Goal: Information Seeking & Learning: Check status

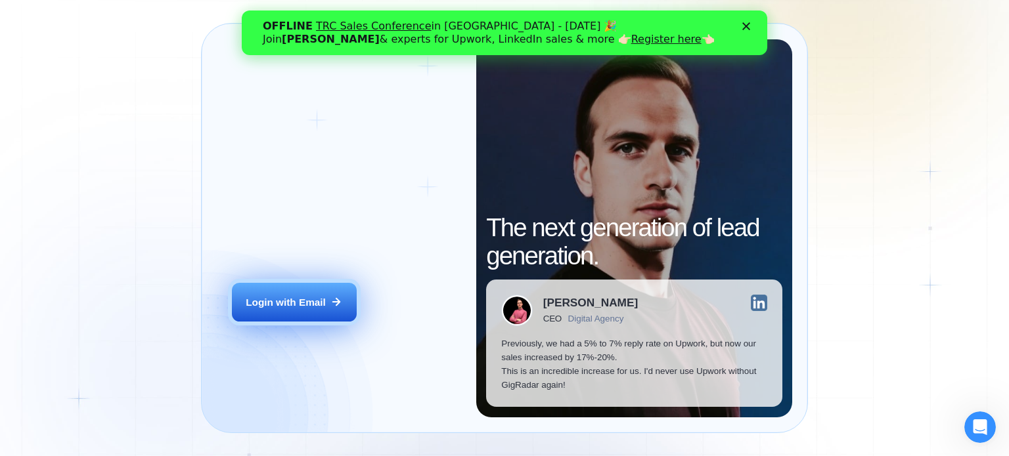
click at [273, 311] on button "Login with Email" at bounding box center [294, 302] width 125 height 39
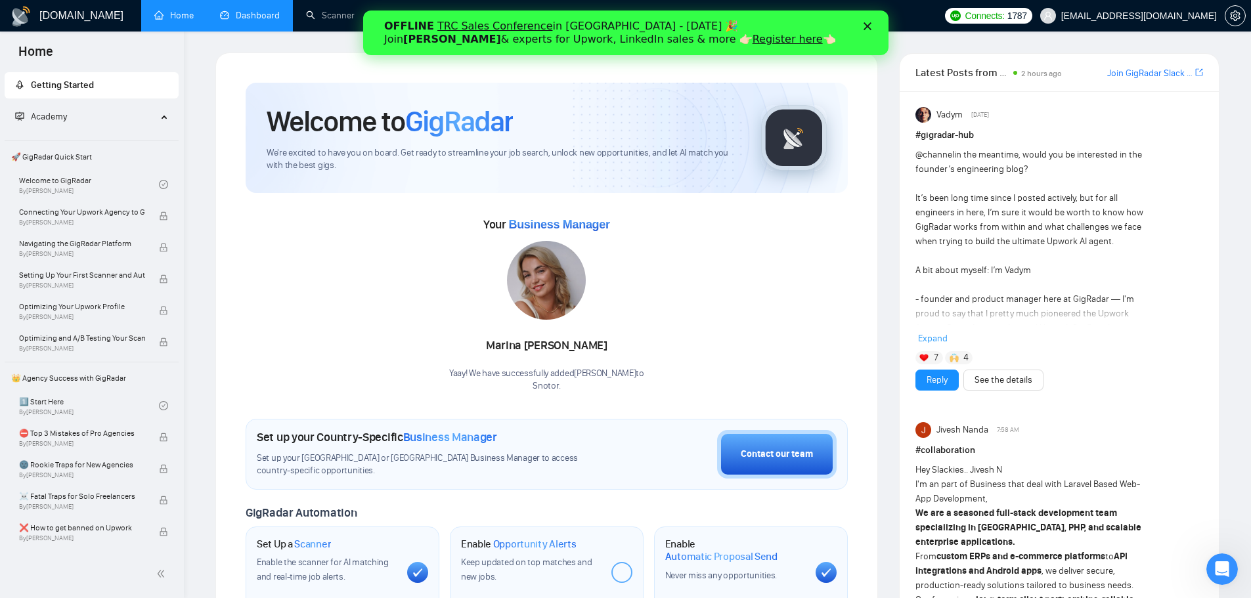
click at [257, 21] on link "Dashboard" at bounding box center [250, 15] width 60 height 11
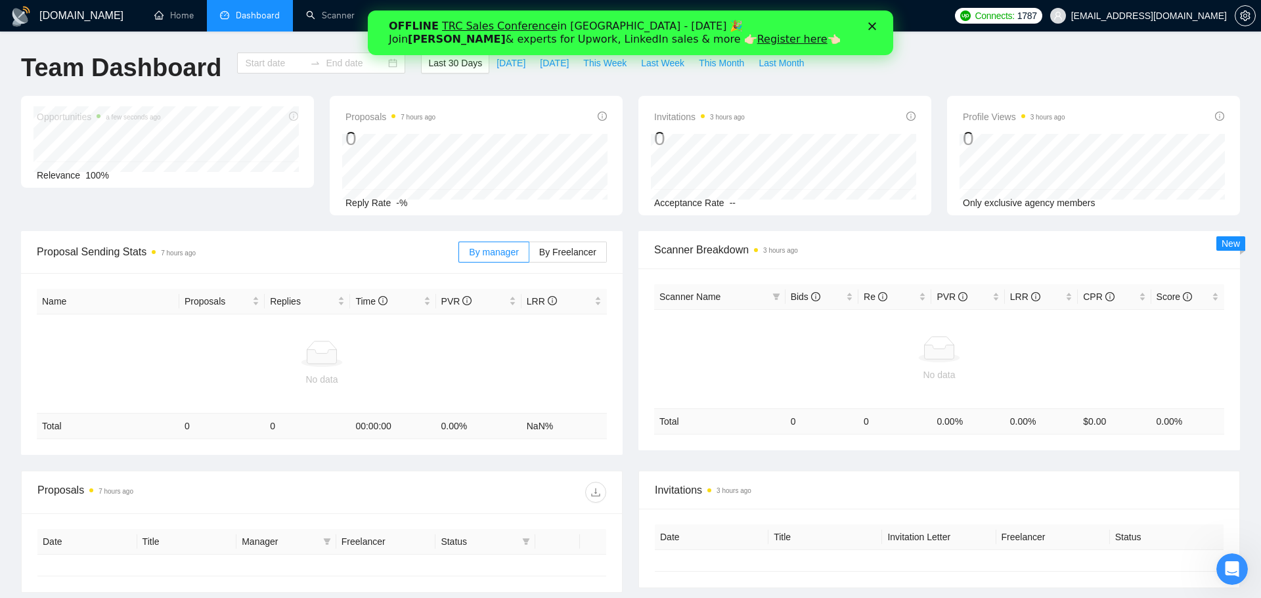
type input "[DATE]"
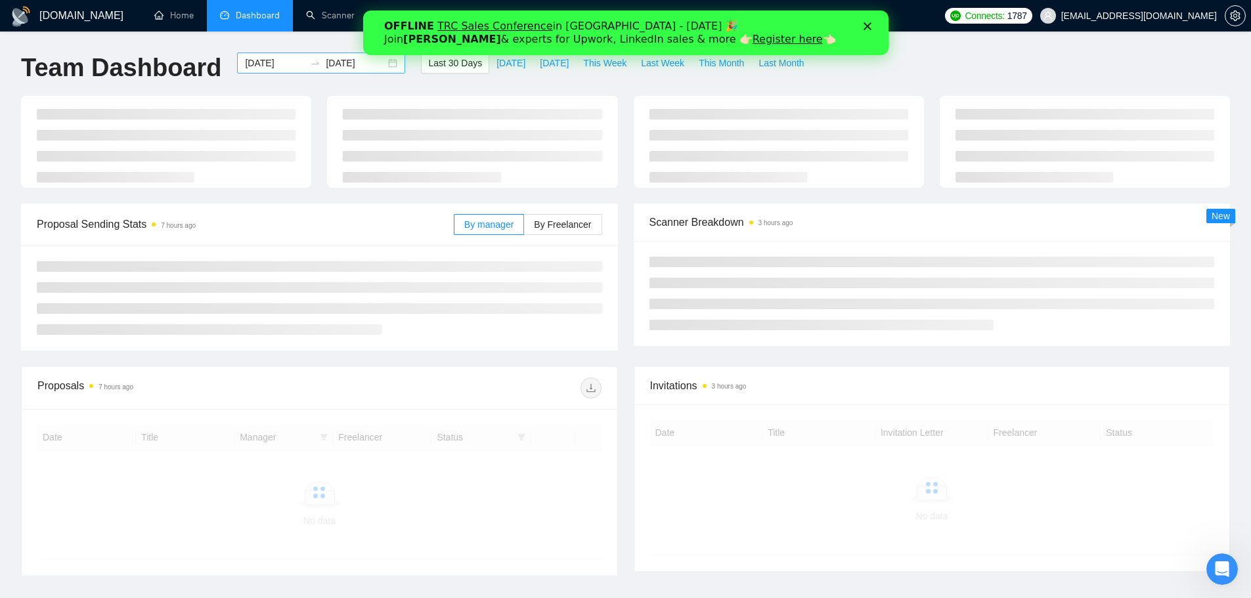
click at [253, 62] on input "[DATE]" at bounding box center [275, 63] width 60 height 14
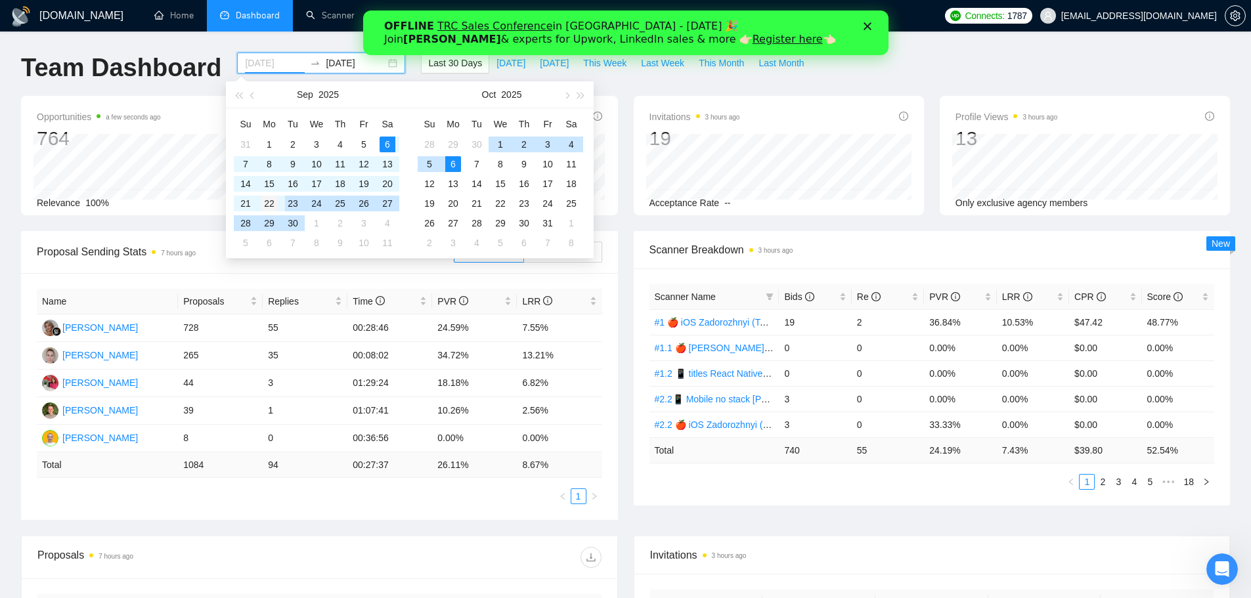
type input "[DATE]"
click at [272, 202] on div "22" at bounding box center [269, 204] width 16 height 16
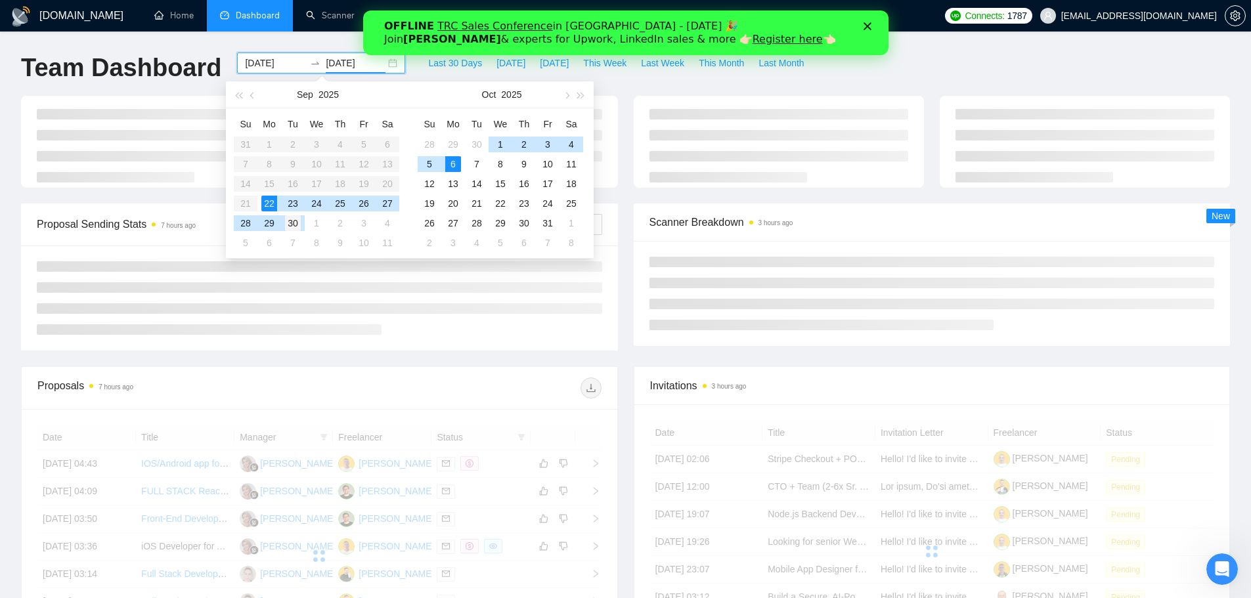
type input "[DATE]"
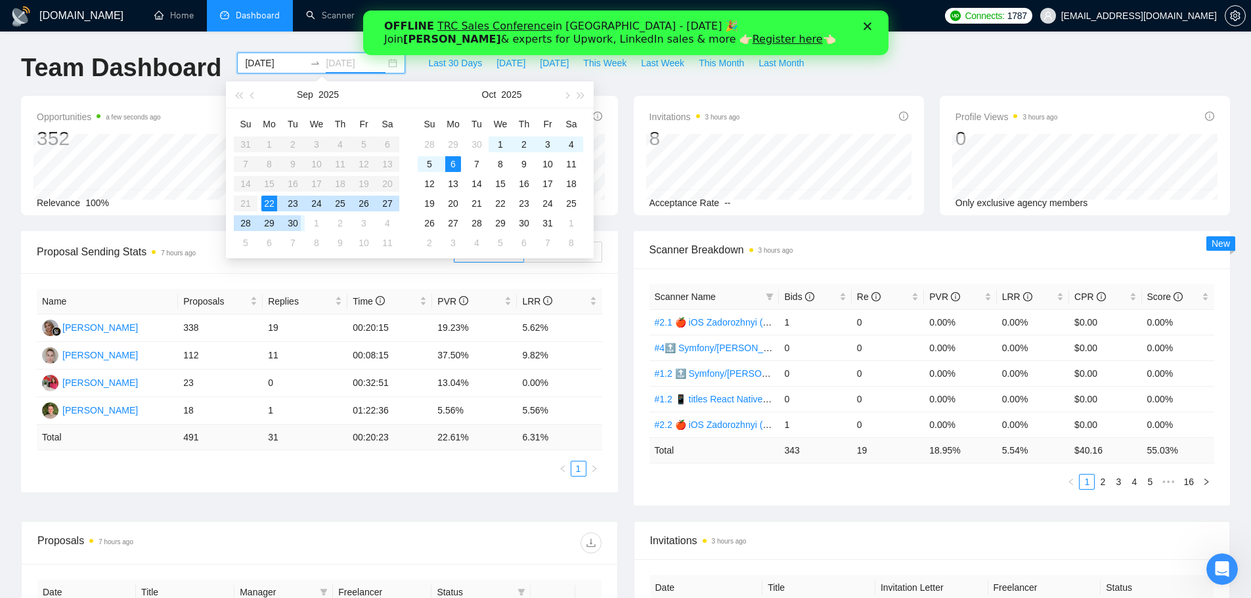
click at [293, 221] on div "30" at bounding box center [293, 223] width 16 height 16
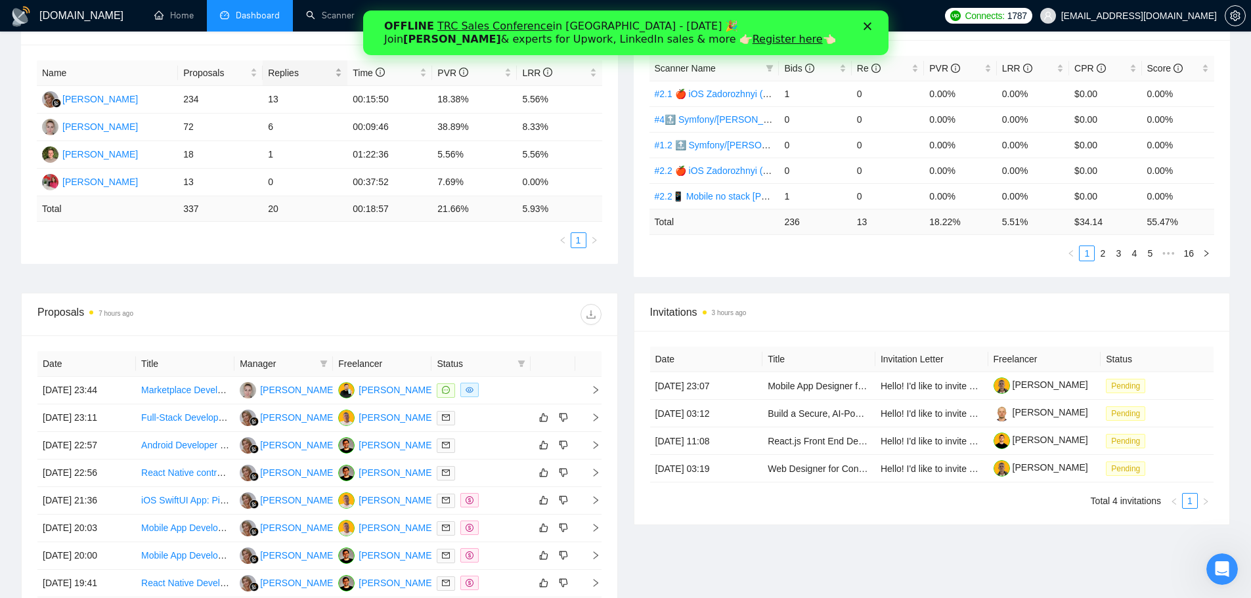
scroll to position [263, 0]
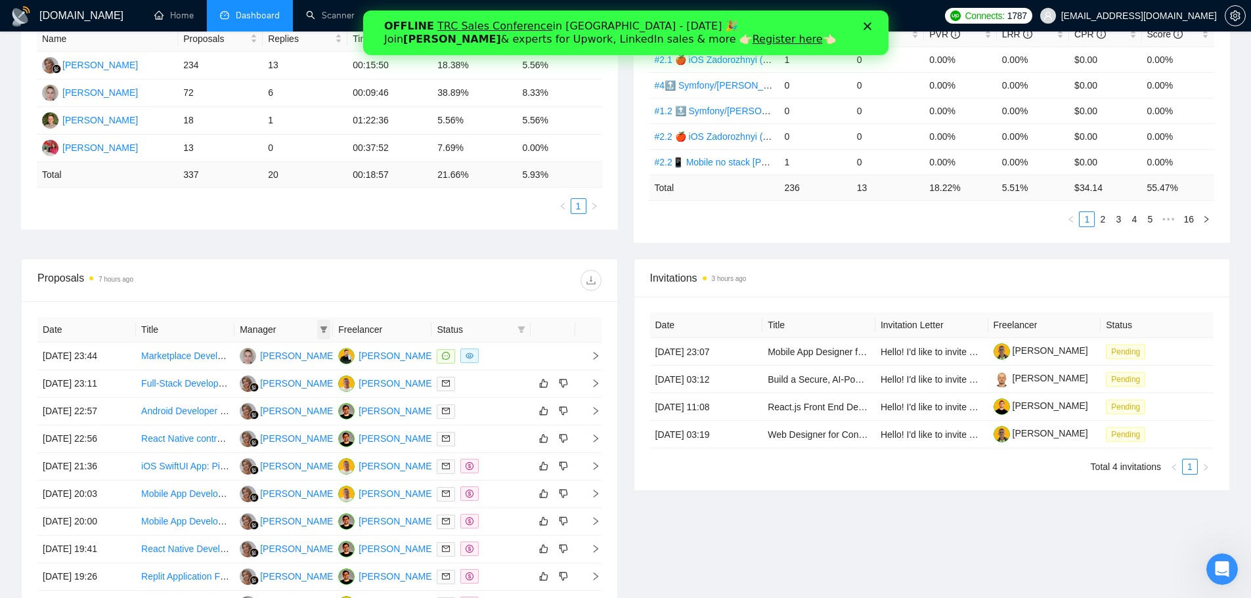
click at [322, 332] on icon "filter" at bounding box center [324, 330] width 8 height 8
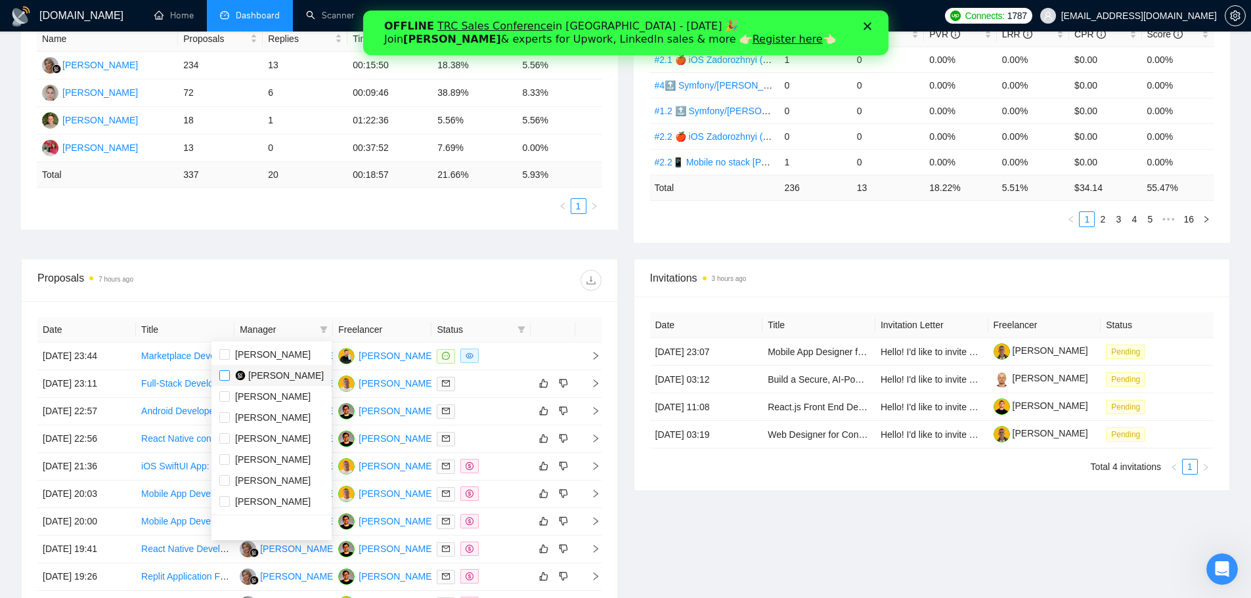
click at [220, 374] on input "checkbox" at bounding box center [224, 375] width 11 height 11
checkbox input "true"
click at [446, 286] on div at bounding box center [460, 280] width 282 height 21
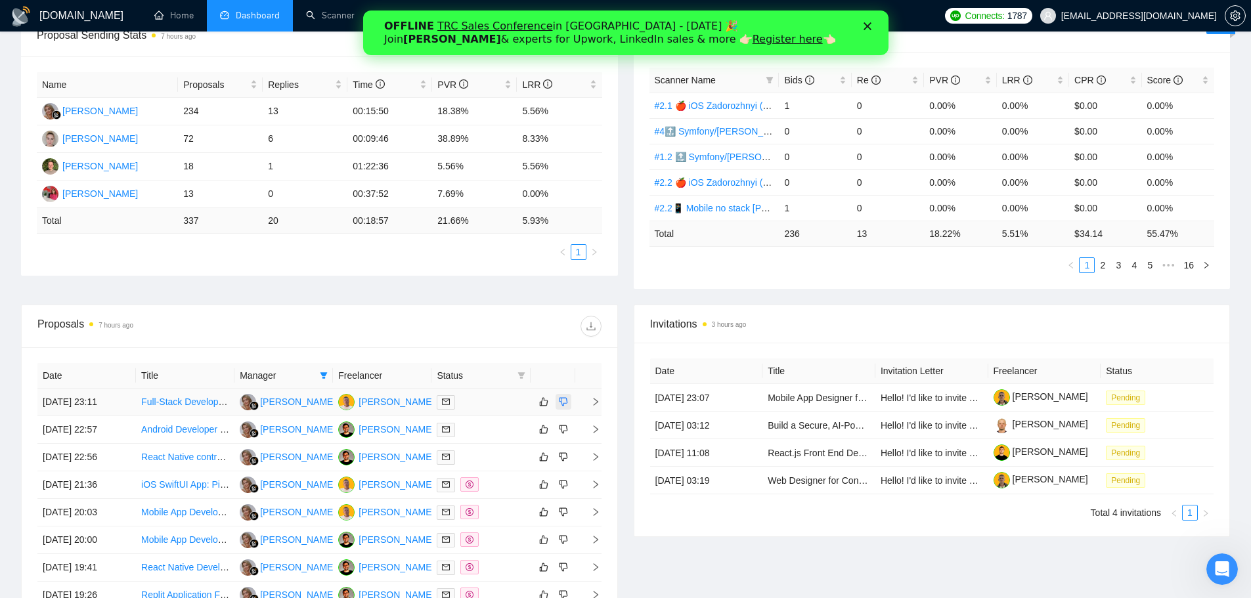
scroll to position [246, 0]
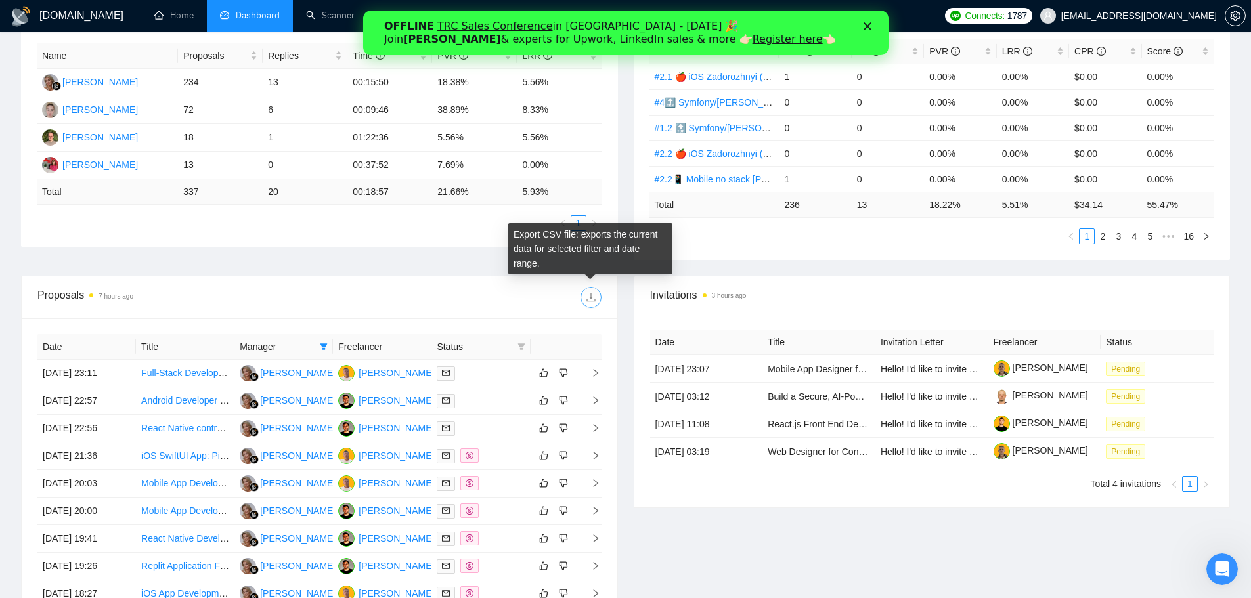
click at [589, 295] on icon "download" at bounding box center [591, 297] width 11 height 11
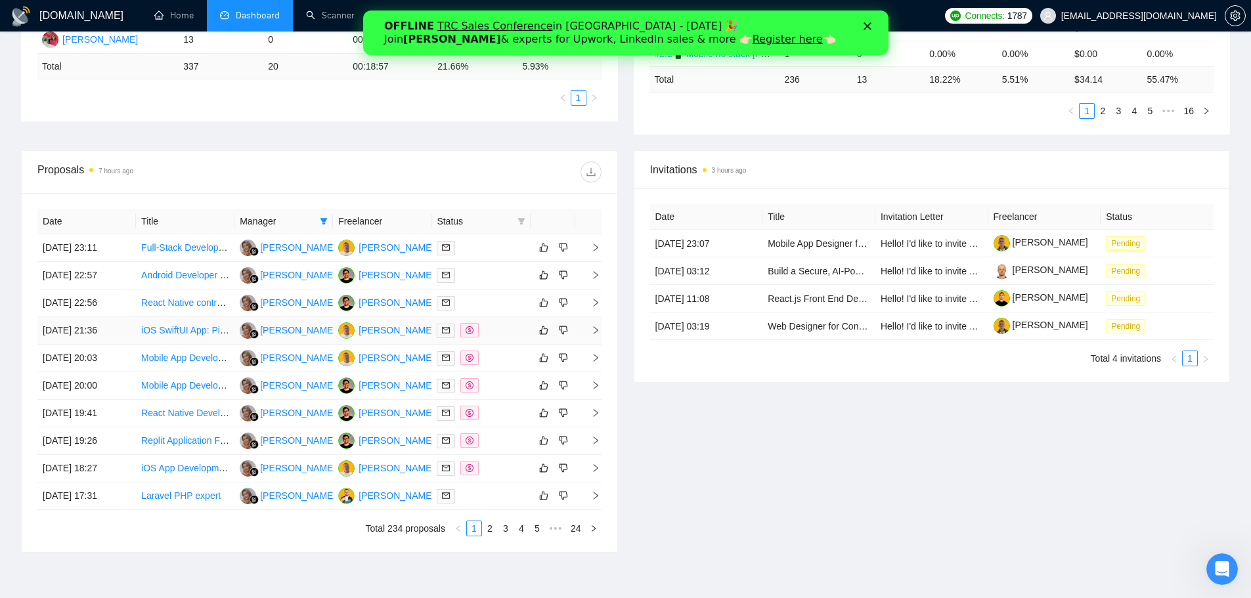
scroll to position [377, 0]
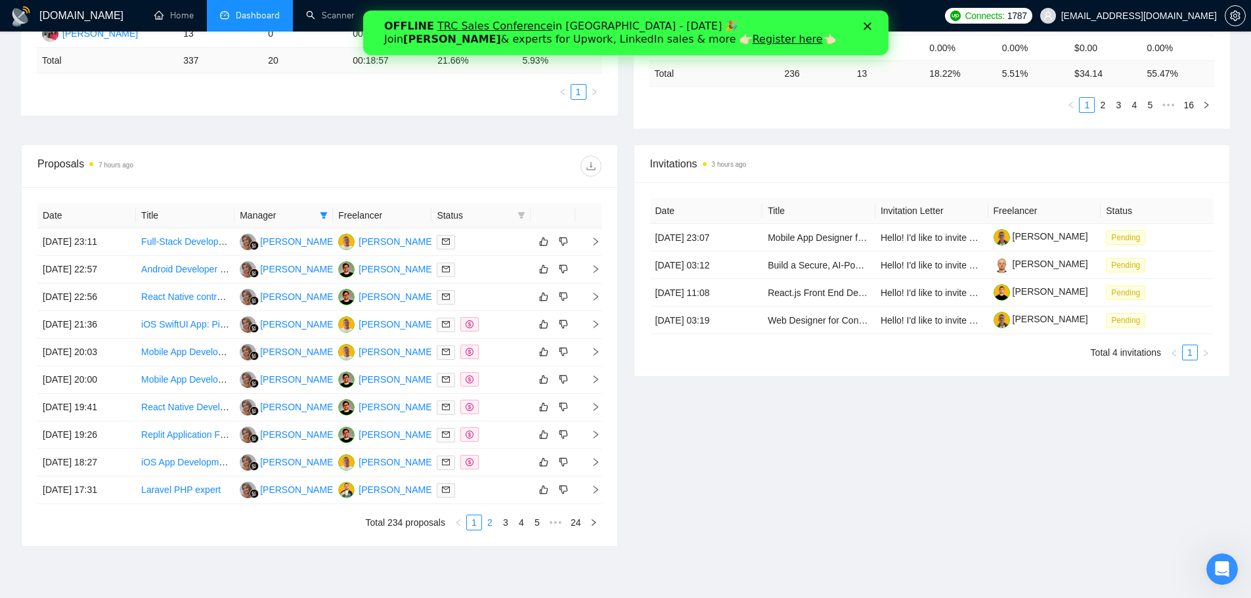
click at [488, 456] on link "2" at bounding box center [490, 522] width 14 height 14
click at [508, 456] on link "3" at bounding box center [505, 522] width 14 height 14
click at [871, 27] on div "Закрити" at bounding box center [869, 26] width 13 height 8
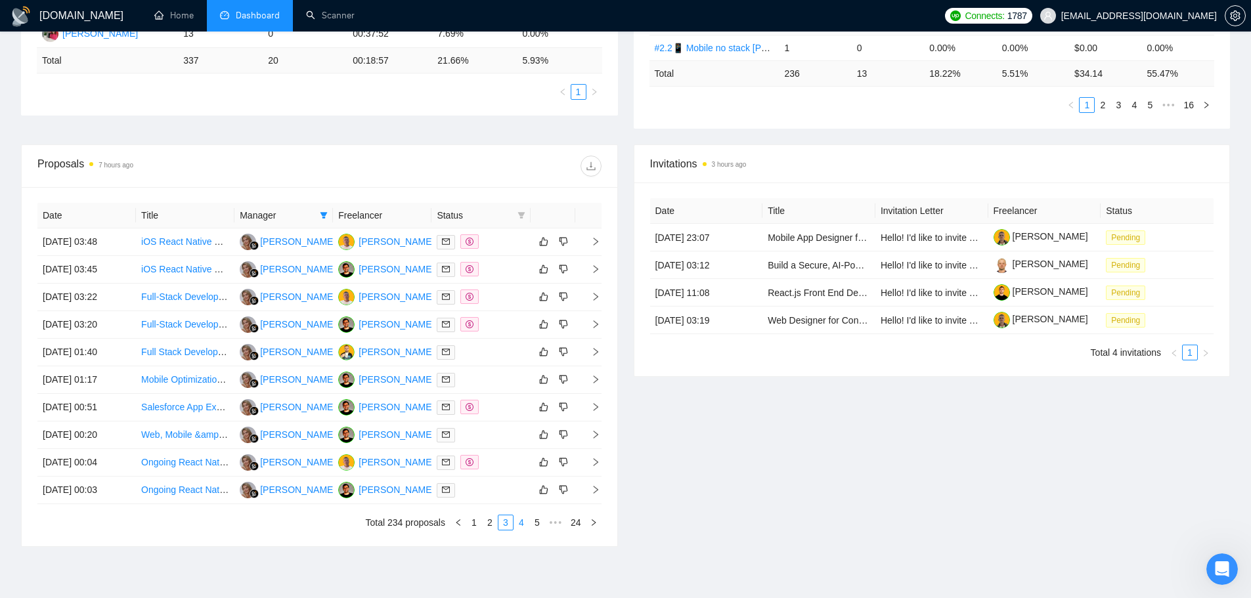
click at [525, 456] on link "4" at bounding box center [521, 522] width 14 height 14
click at [518, 456] on link "5" at bounding box center [521, 522] width 14 height 14
click at [521, 456] on link "6" at bounding box center [521, 522] width 14 height 14
click at [520, 456] on link "7" at bounding box center [521, 522] width 14 height 14
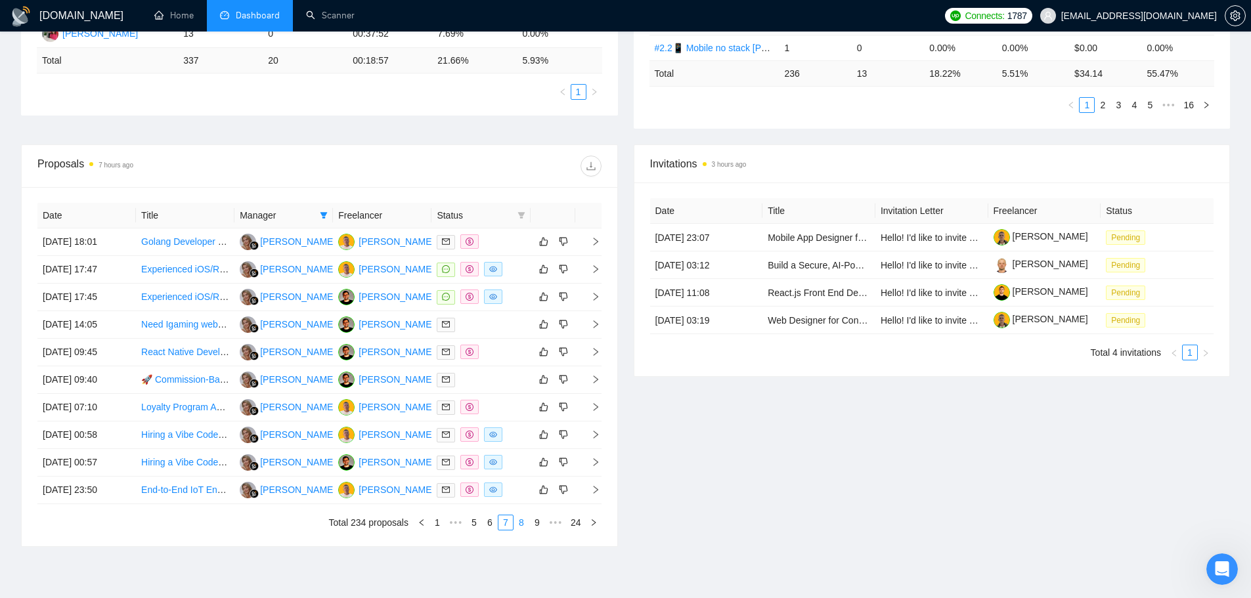
click at [523, 456] on link "8" at bounding box center [521, 522] width 14 height 14
click at [518, 456] on link "9" at bounding box center [517, 522] width 14 height 14
click at [517, 456] on link "10" at bounding box center [516, 522] width 18 height 14
click at [512, 456] on link "11" at bounding box center [516, 522] width 18 height 14
click at [517, 456] on link "12" at bounding box center [516, 522] width 18 height 14
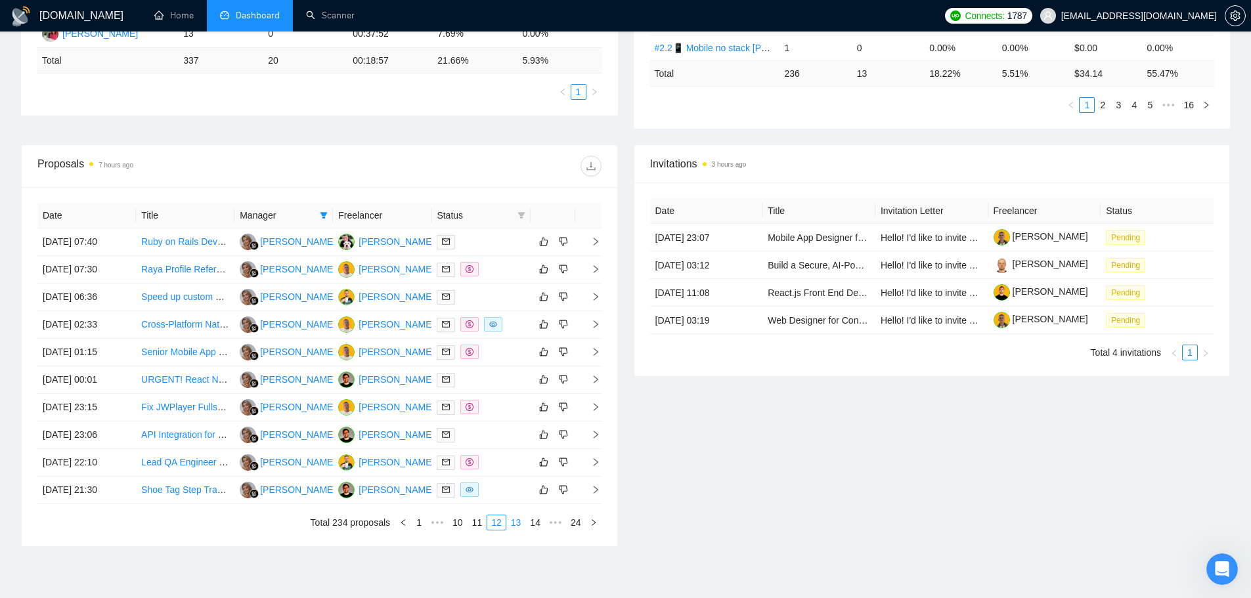
click at [516, 456] on link "13" at bounding box center [516, 522] width 18 height 14
click at [517, 456] on link "14" at bounding box center [516, 522] width 18 height 14
click at [520, 456] on link "15" at bounding box center [516, 522] width 18 height 14
click at [519, 456] on link "16" at bounding box center [516, 522] width 18 height 14
click at [513, 456] on link "17" at bounding box center [516, 522] width 18 height 14
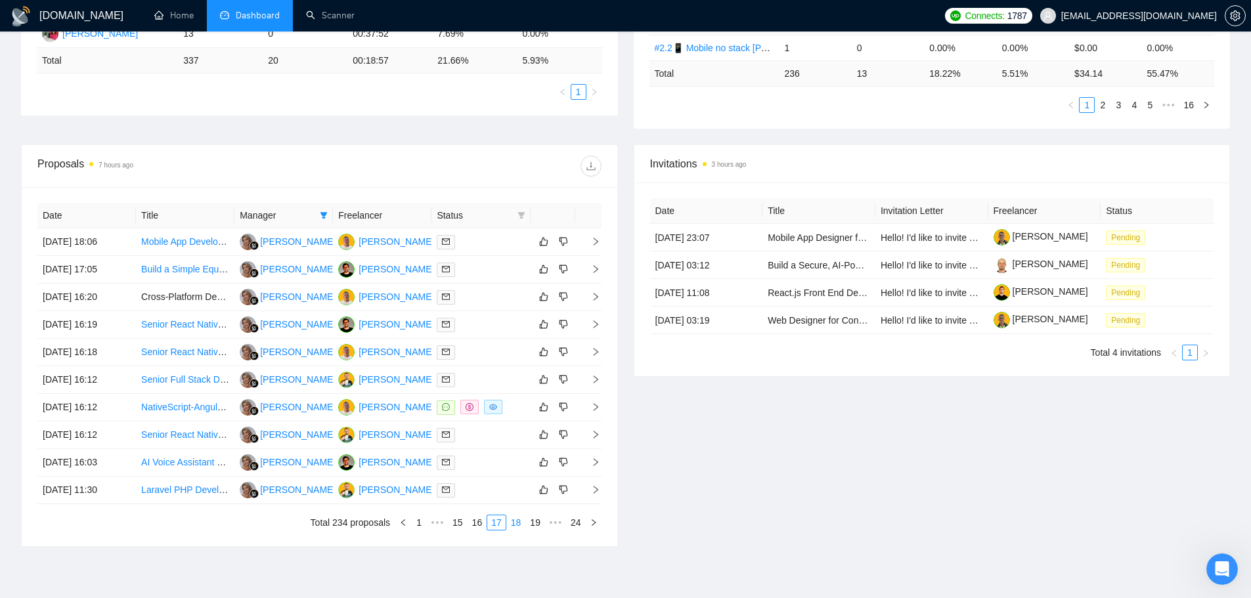
click at [515, 456] on link "18" at bounding box center [516, 522] width 18 height 14
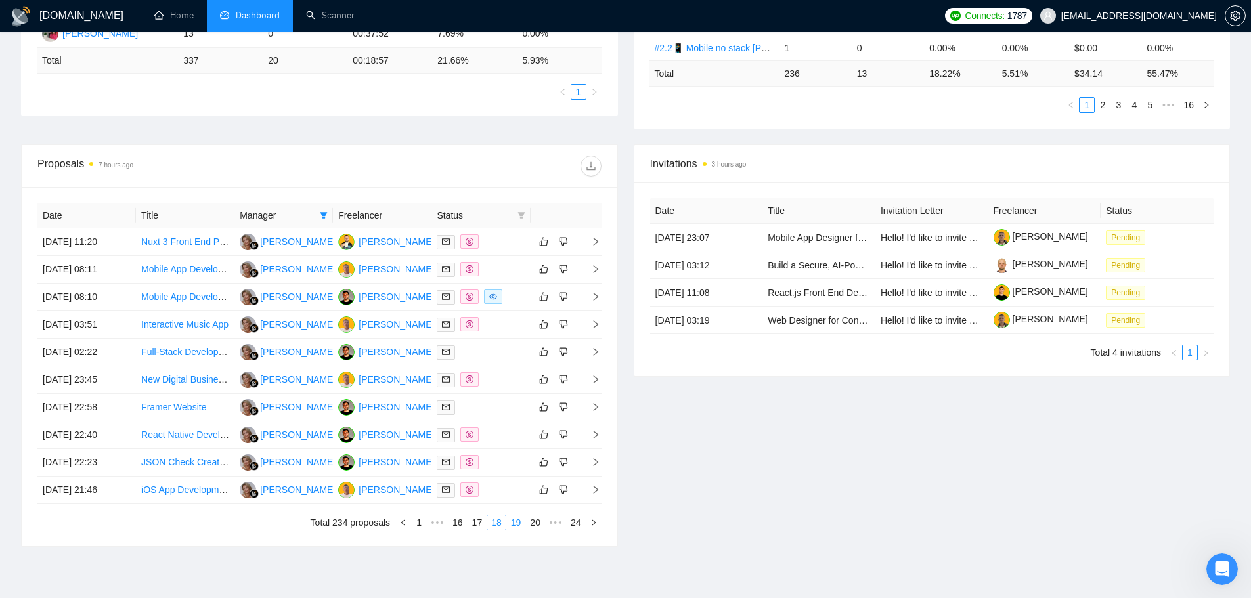
click at [515, 456] on link "19" at bounding box center [516, 522] width 18 height 14
click at [519, 456] on link "20" at bounding box center [516, 522] width 18 height 14
click at [521, 456] on link "21" at bounding box center [516, 522] width 18 height 14
click at [537, 456] on link "22" at bounding box center [537, 522] width 18 height 14
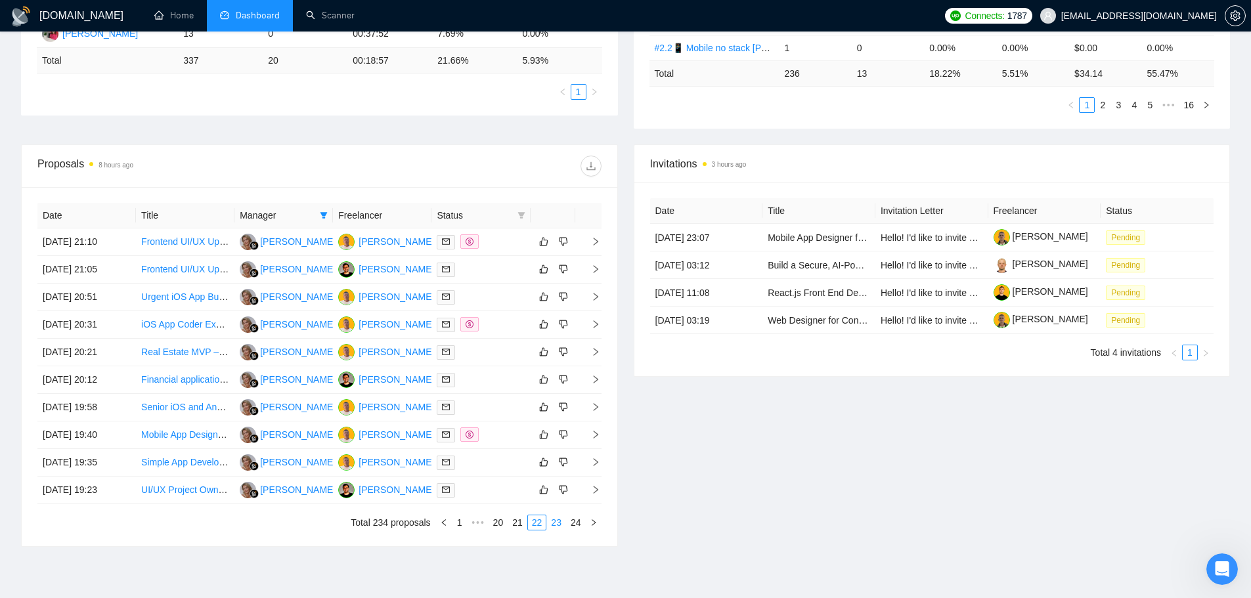
click at [554, 456] on link "23" at bounding box center [556, 522] width 18 height 14
click at [581, 456] on link "24" at bounding box center [576, 522] width 18 height 14
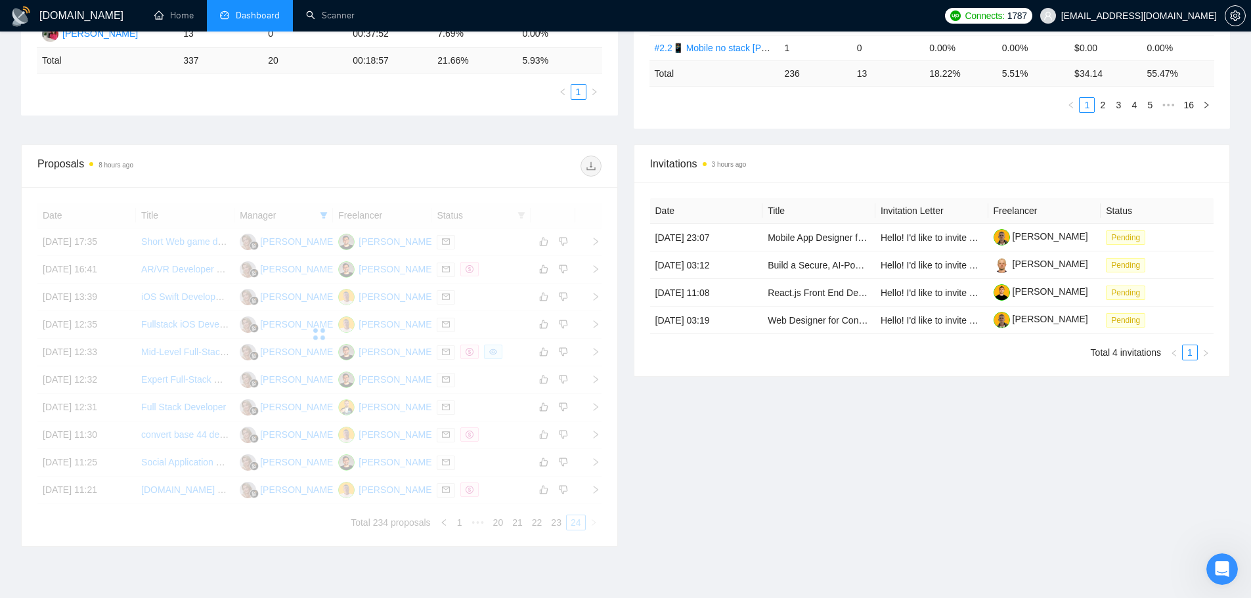
scroll to position [277, 0]
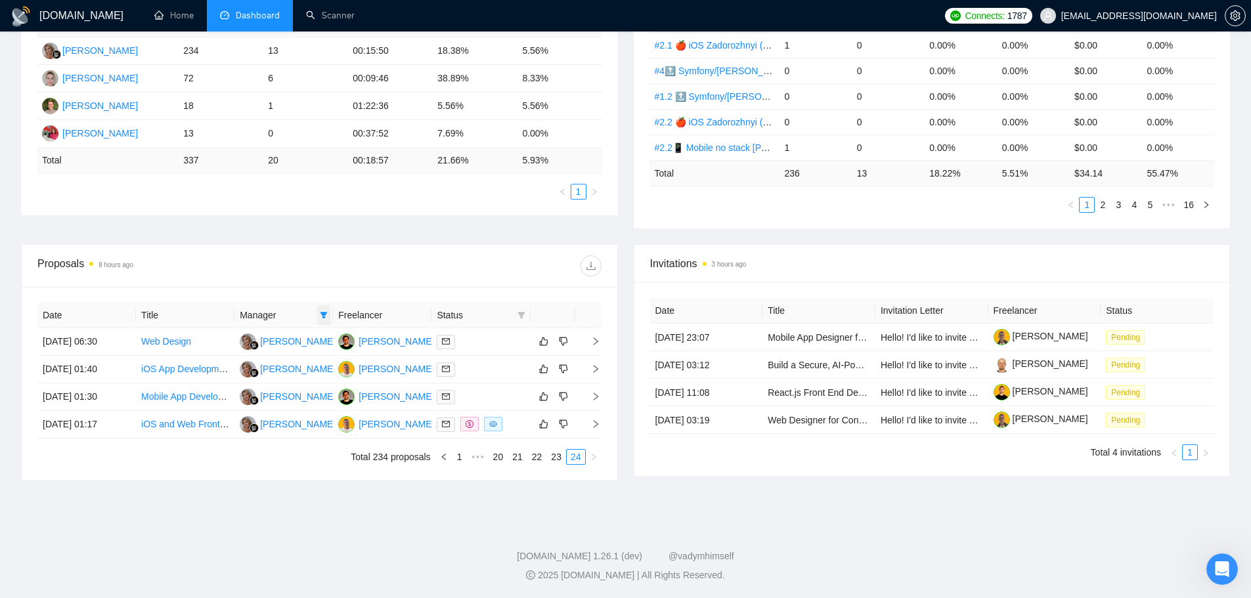
click at [321, 314] on icon "filter" at bounding box center [324, 315] width 8 height 8
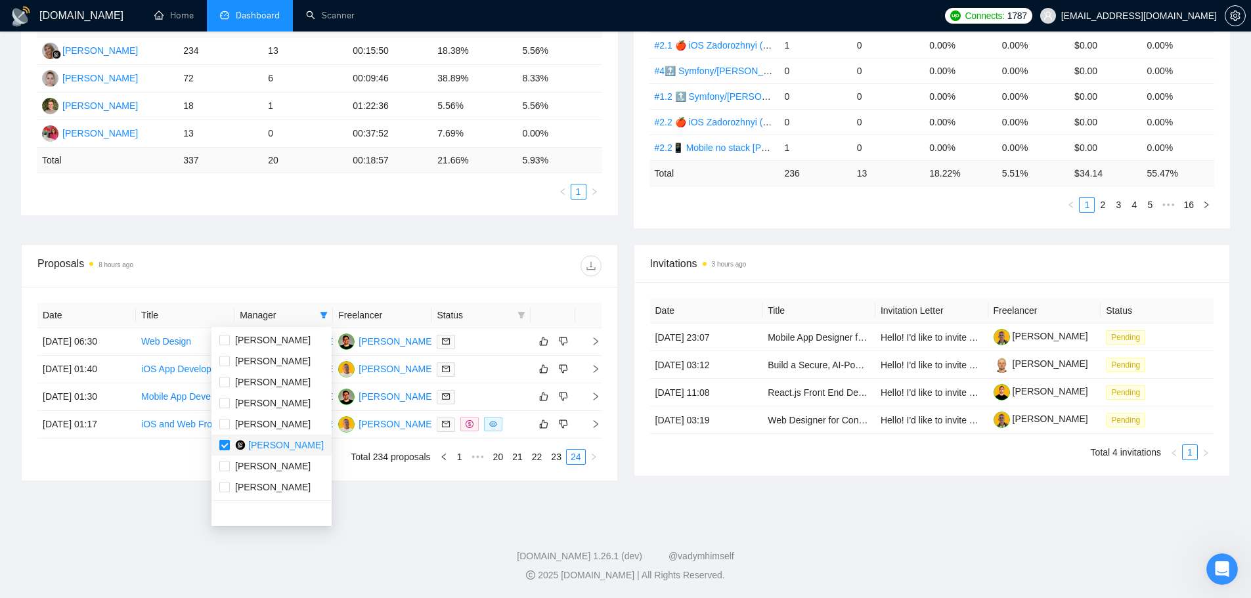
click at [226, 443] on input "checkbox" at bounding box center [224, 445] width 11 height 11
checkbox input "false"
click at [223, 385] on input "checkbox" at bounding box center [224, 382] width 11 height 11
checkbox input "true"
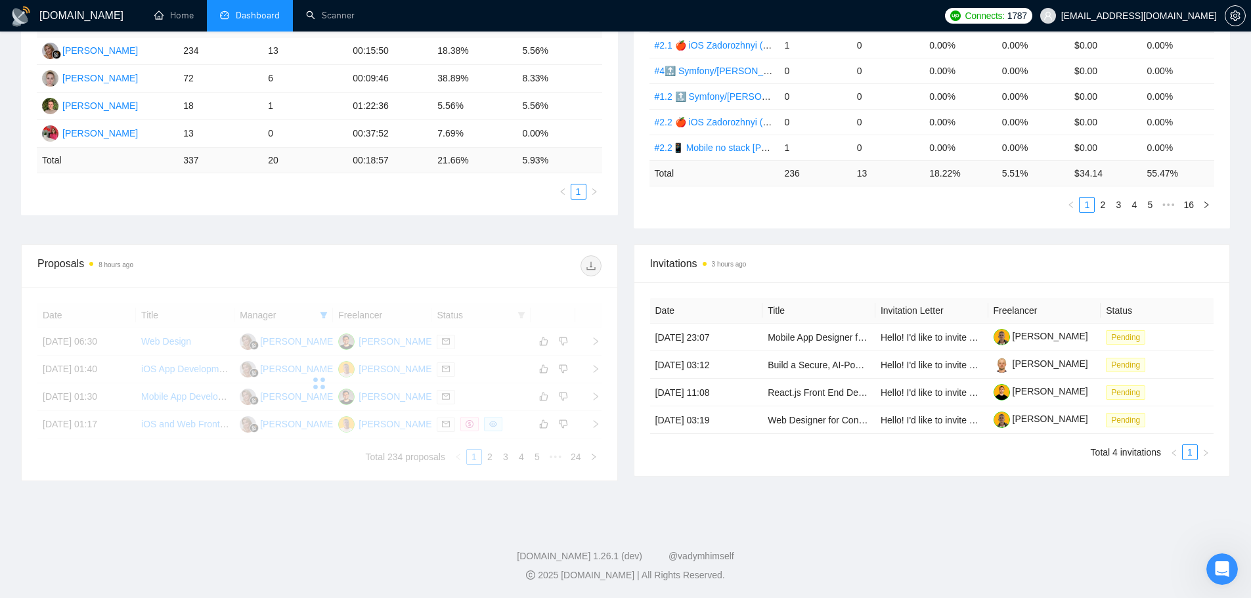
click at [370, 277] on div "Proposals 8 hours ago" at bounding box center [319, 266] width 564 height 42
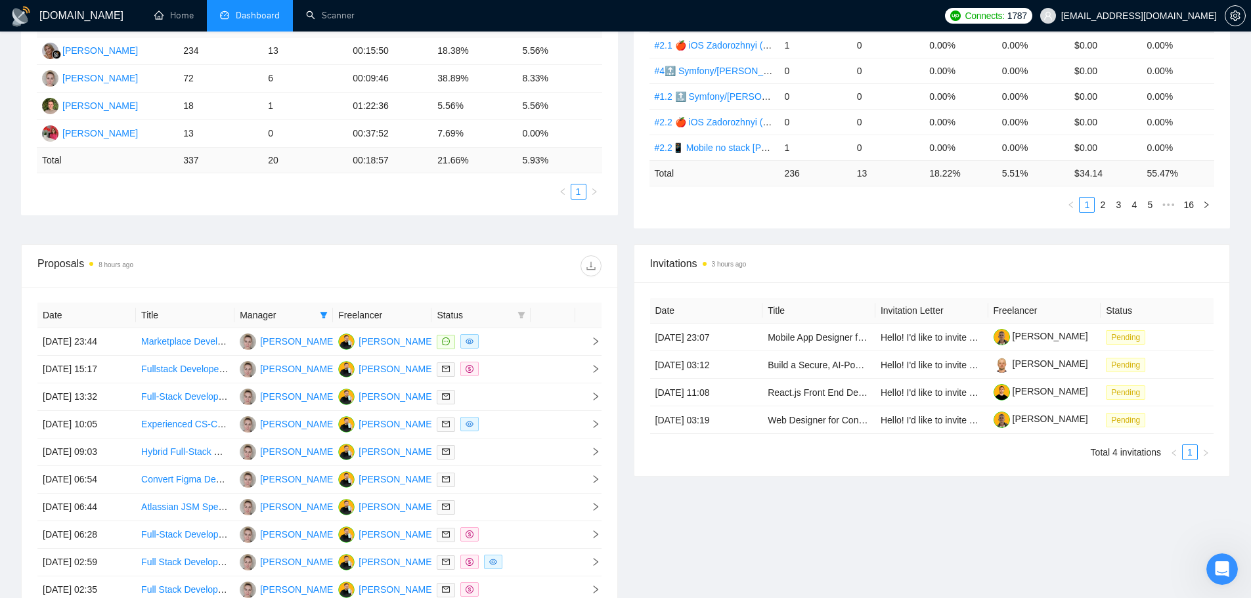
click at [531, 262] on div at bounding box center [460, 265] width 282 height 21
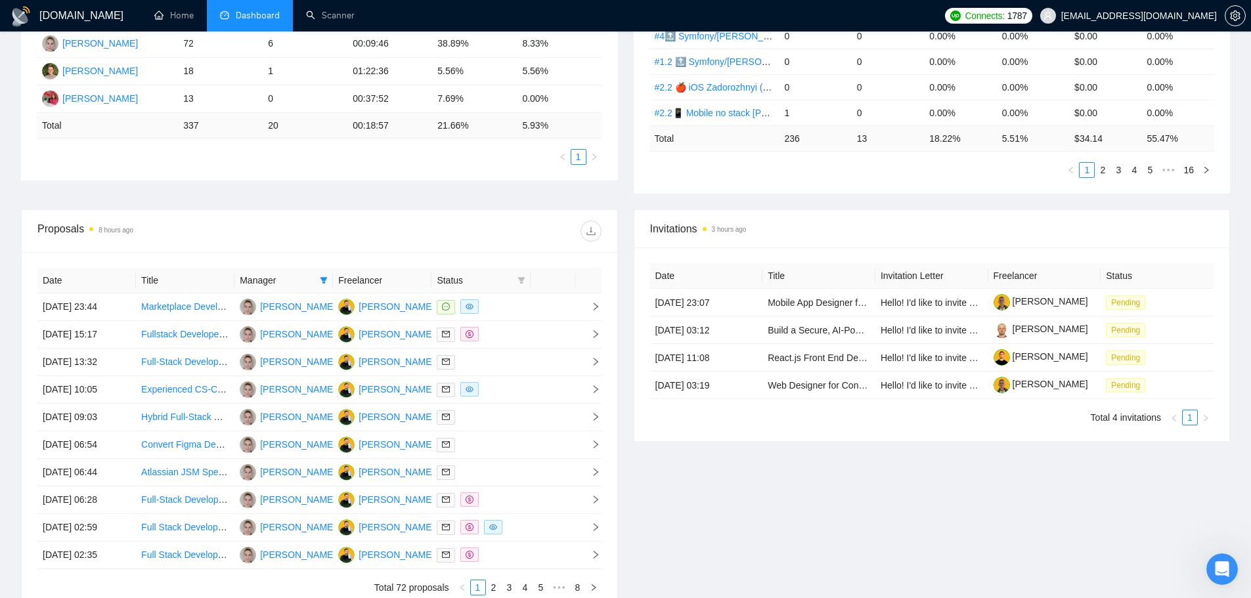
scroll to position [311, 0]
click at [589, 233] on icon "download" at bounding box center [591, 232] width 11 height 11
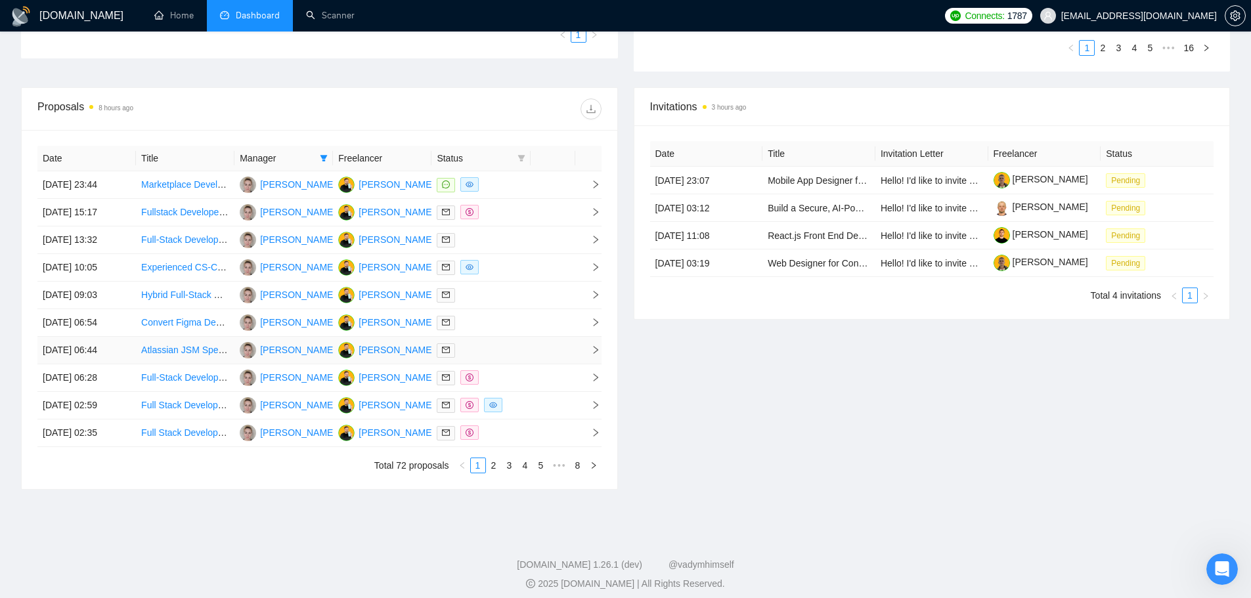
scroll to position [443, 0]
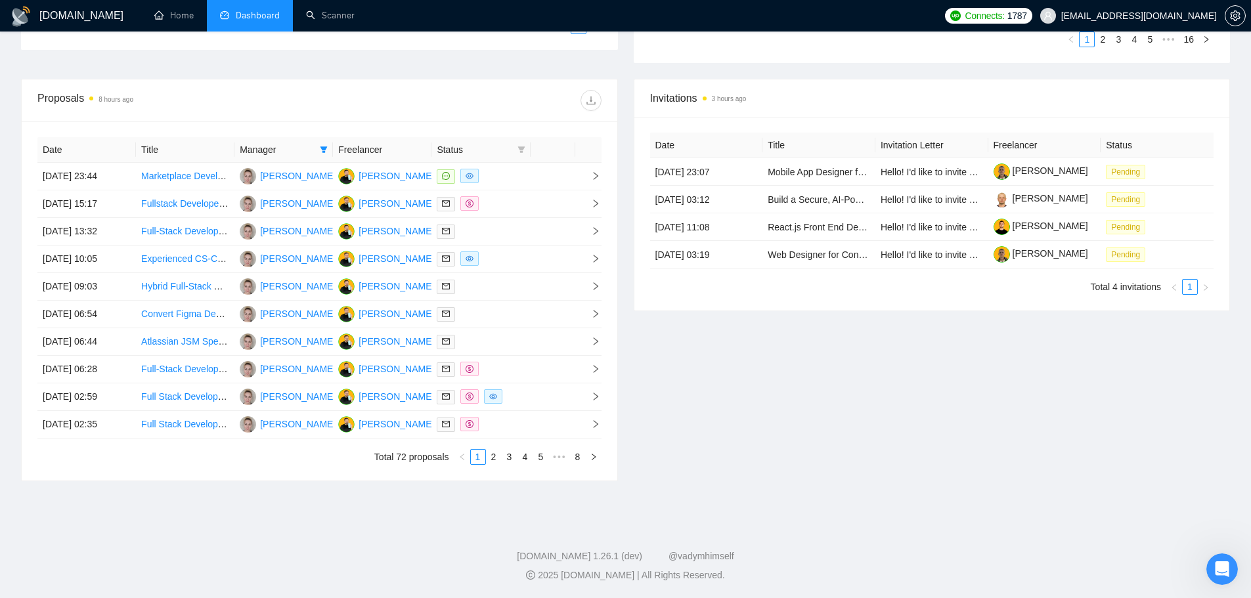
click at [494, 456] on link "2" at bounding box center [494, 457] width 14 height 14
click at [506, 456] on link "3" at bounding box center [509, 457] width 14 height 14
click at [522, 456] on link "4" at bounding box center [525, 457] width 14 height 14
click at [525, 456] on link "5" at bounding box center [525, 457] width 14 height 14
click at [543, 456] on link "6" at bounding box center [546, 457] width 14 height 14
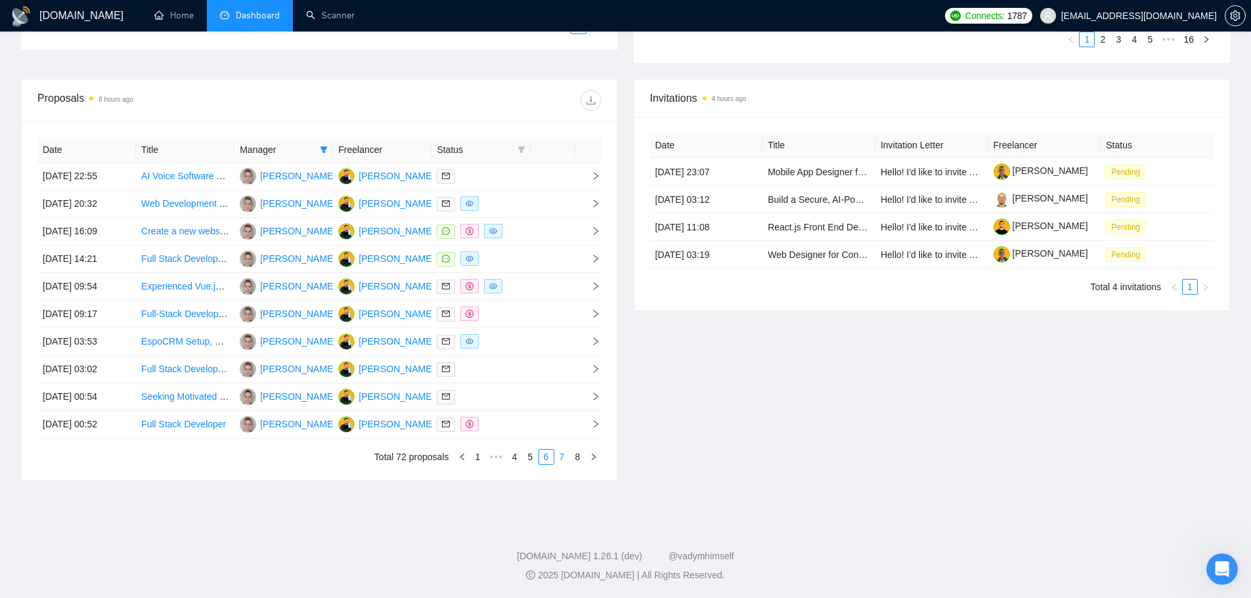
click at [560, 456] on link "7" at bounding box center [562, 457] width 14 height 14
click at [250, 18] on span "Dashboard" at bounding box center [258, 15] width 44 height 11
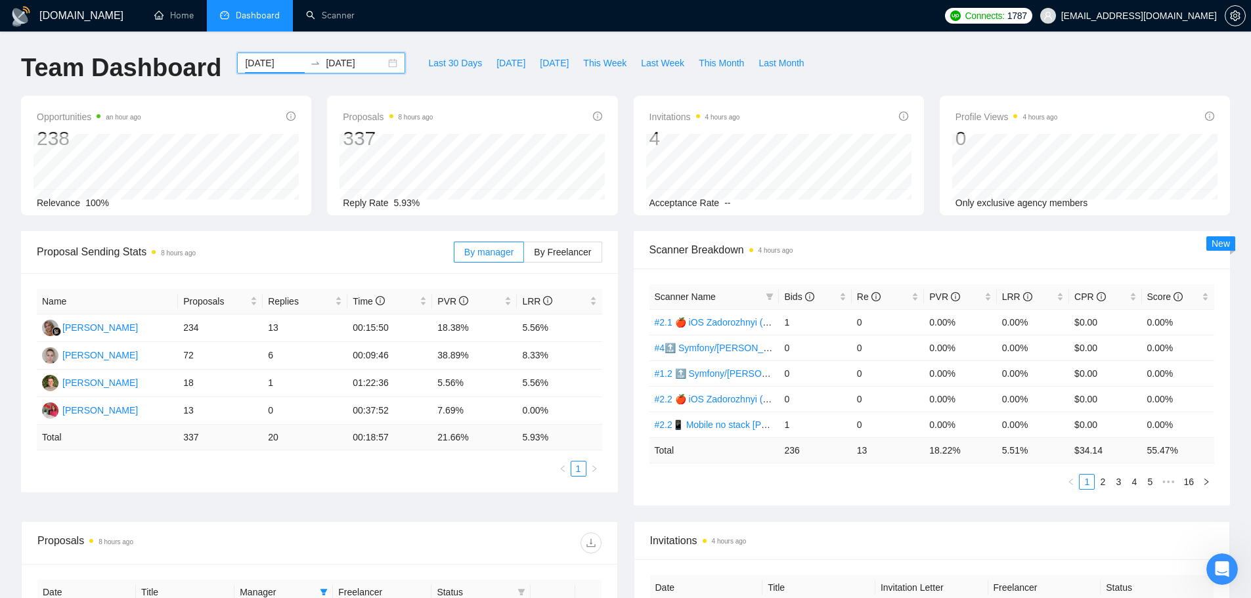
click at [278, 67] on input "[DATE]" at bounding box center [275, 63] width 60 height 14
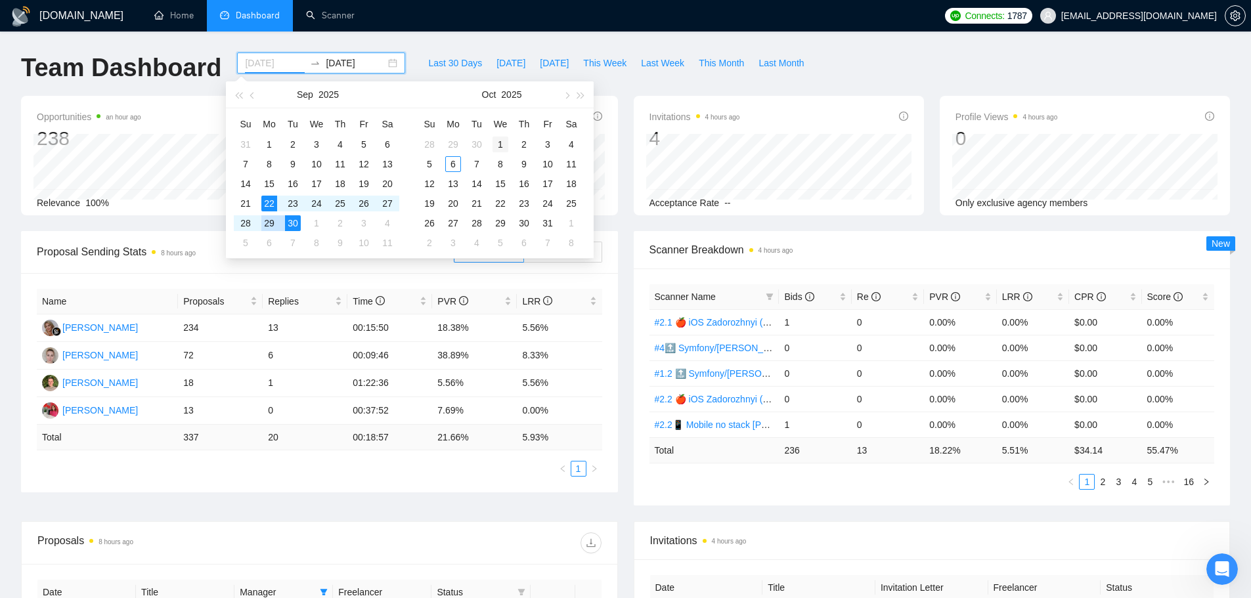
type input "[DATE]"
click at [502, 144] on div "1" at bounding box center [500, 145] width 16 height 16
type input "[DATE]"
click at [426, 165] on div "5" at bounding box center [430, 164] width 16 height 16
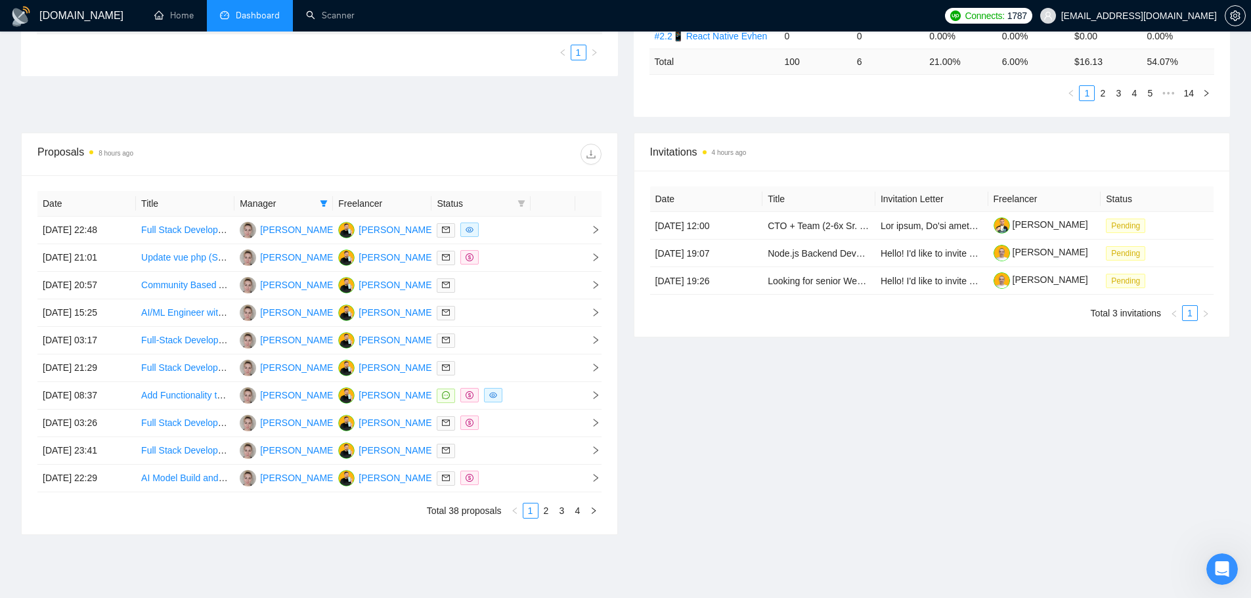
scroll to position [394, 0]
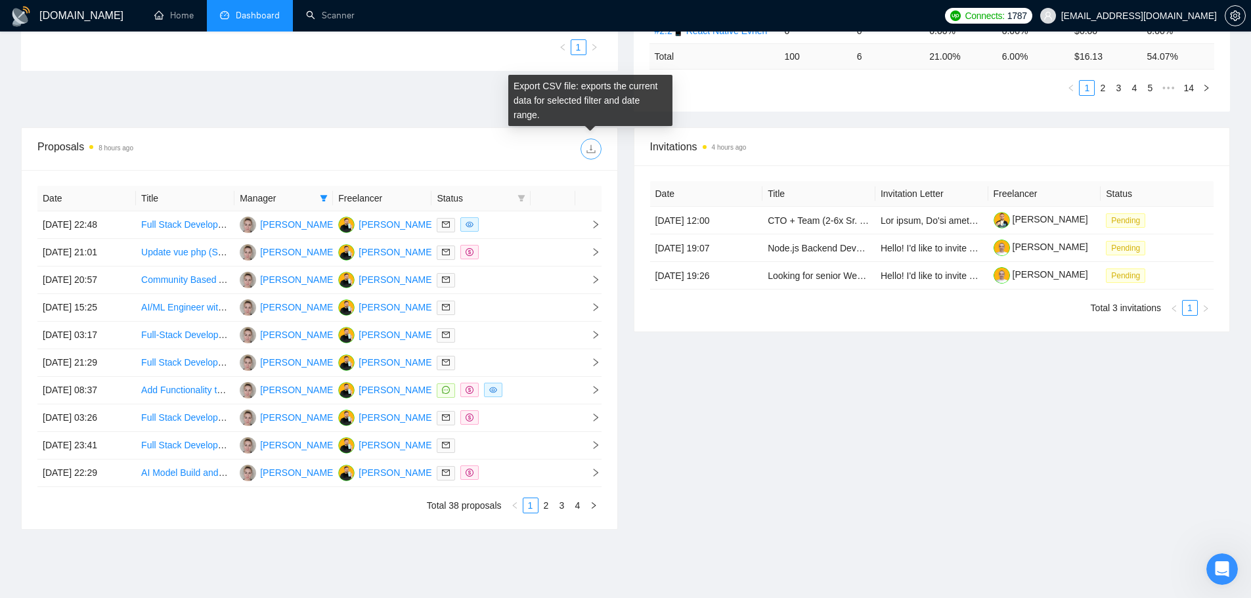
click at [586, 151] on icon "download" at bounding box center [590, 149] width 9 height 9
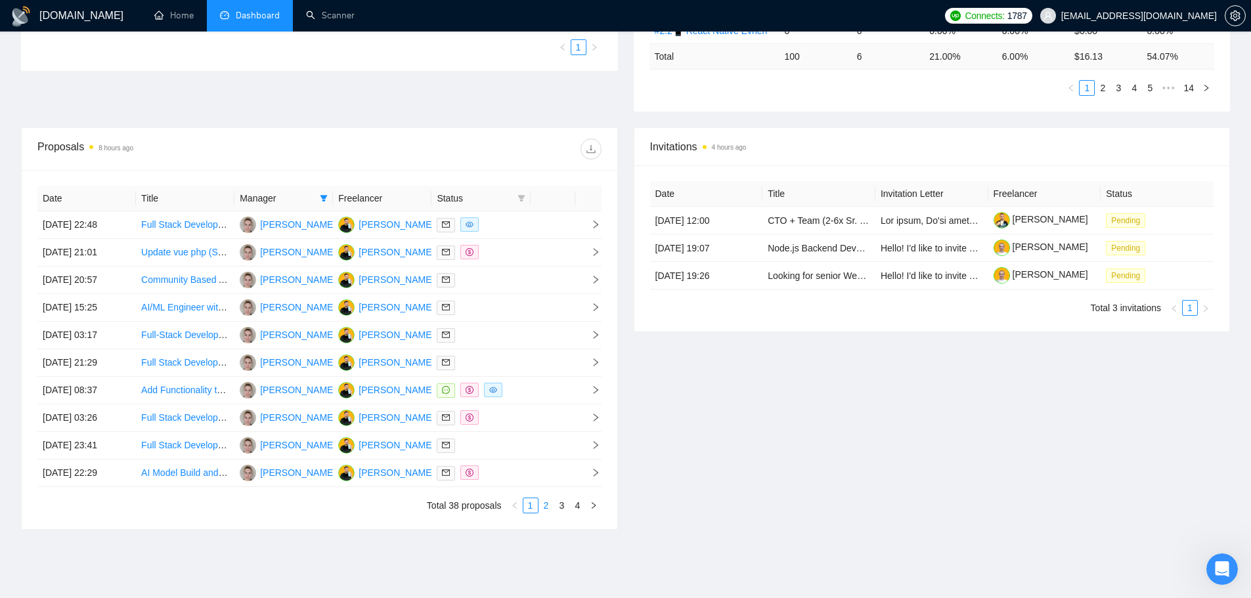
click at [547, 456] on link "2" at bounding box center [546, 505] width 14 height 14
click at [563, 456] on link "3" at bounding box center [562, 505] width 14 height 14
click at [577, 456] on link "4" at bounding box center [578, 505] width 14 height 14
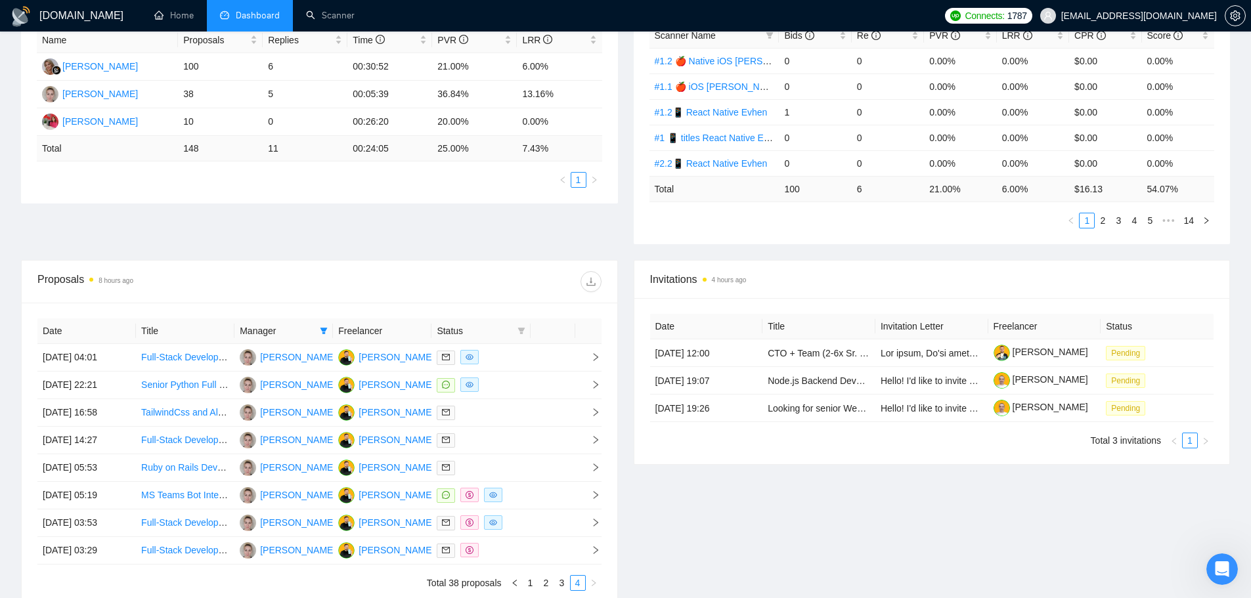
scroll to position [256, 0]
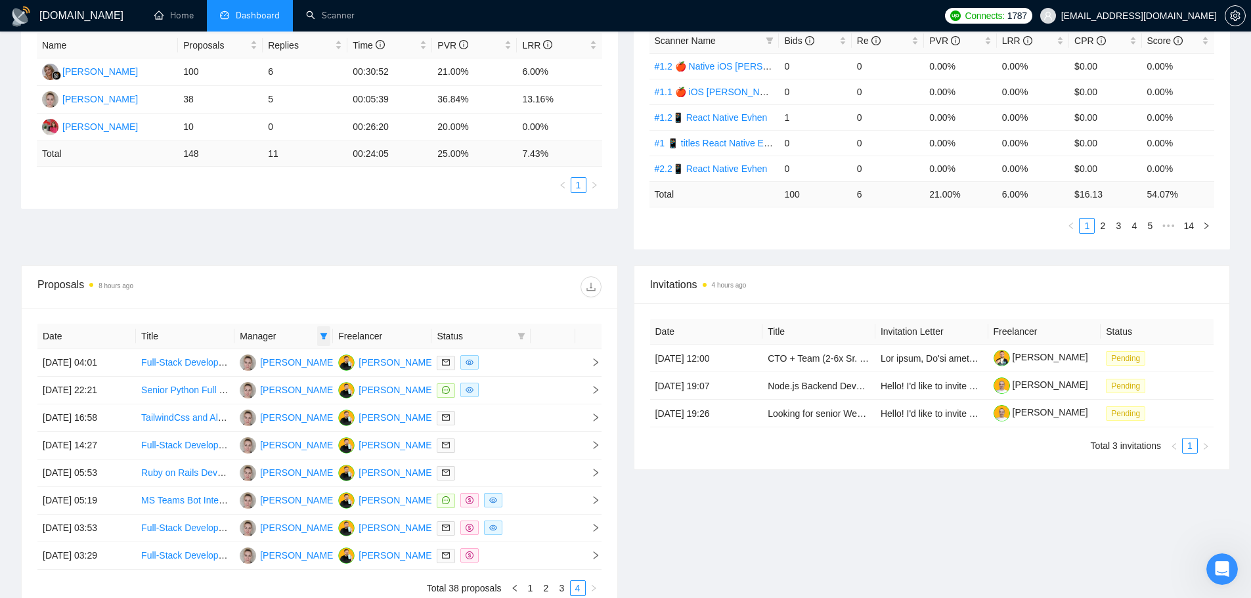
click at [322, 337] on icon "filter" at bounding box center [324, 336] width 8 height 8
click at [225, 362] on input "checkbox" at bounding box center [224, 361] width 11 height 11
checkbox input "false"
click at [223, 402] on input "checkbox" at bounding box center [224, 403] width 11 height 11
checkbox input "true"
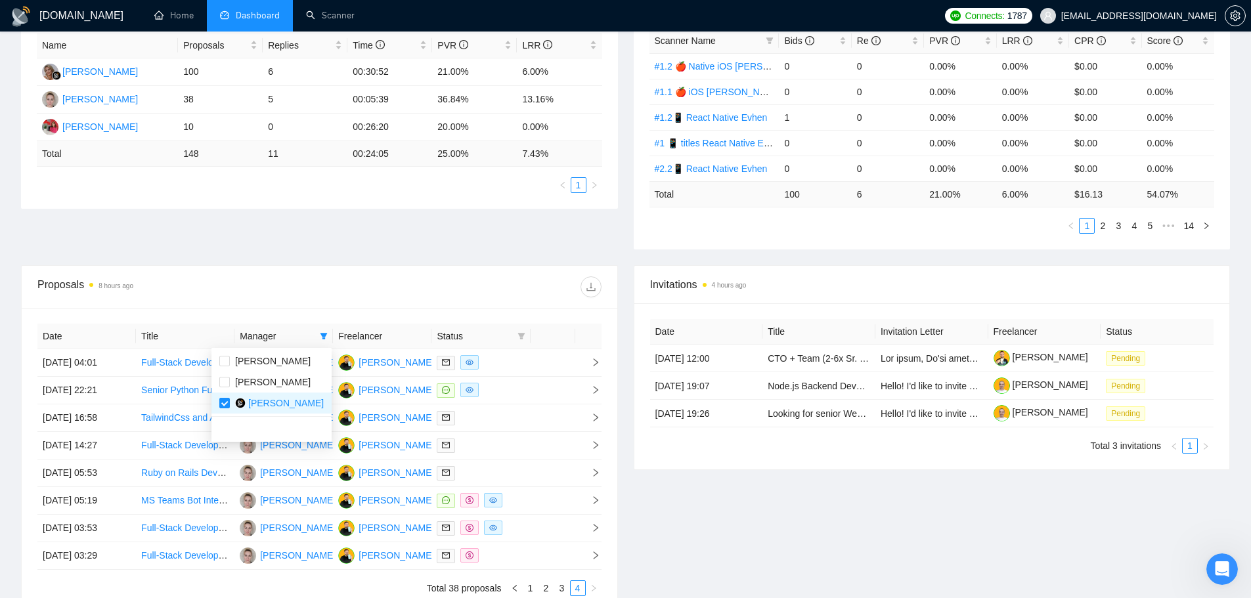
click at [386, 286] on div at bounding box center [460, 286] width 282 height 21
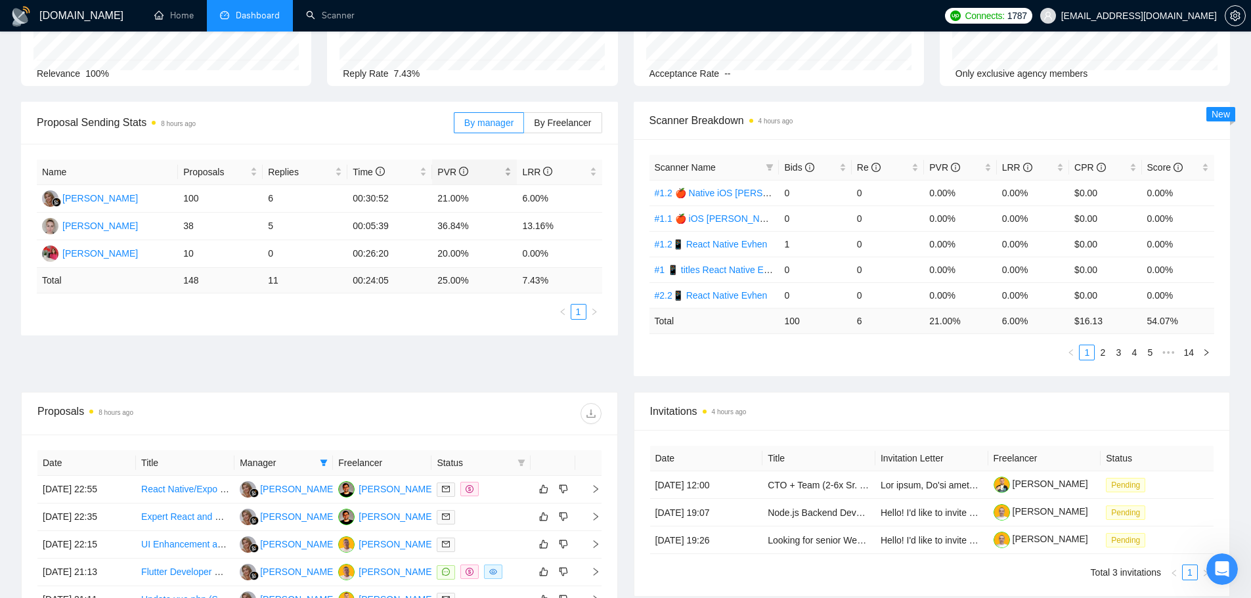
scroll to position [328, 0]
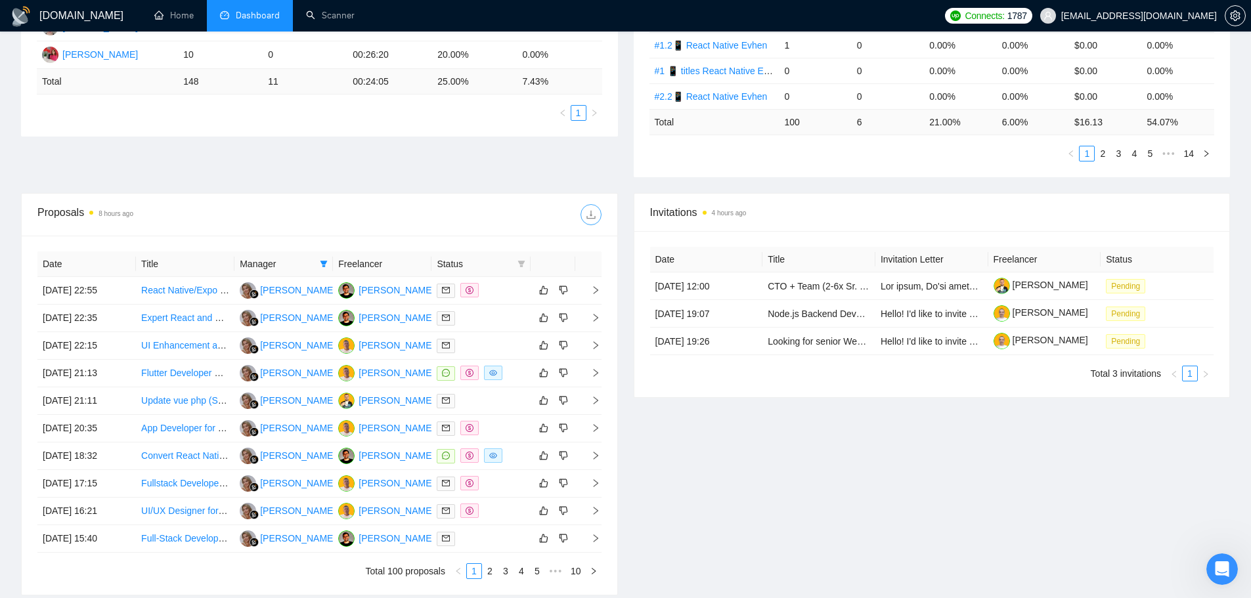
click at [591, 213] on icon "download" at bounding box center [590, 215] width 9 height 9
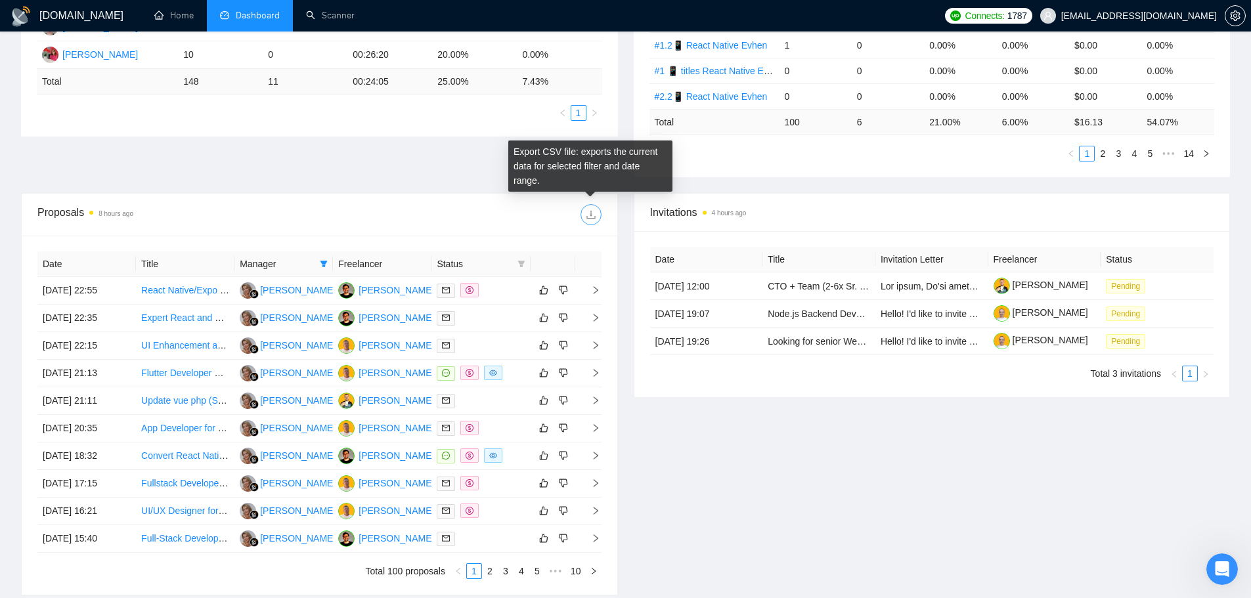
click at [588, 215] on icon "download" at bounding box center [591, 214] width 11 height 11
click at [488, 456] on link "2" at bounding box center [490, 571] width 14 height 14
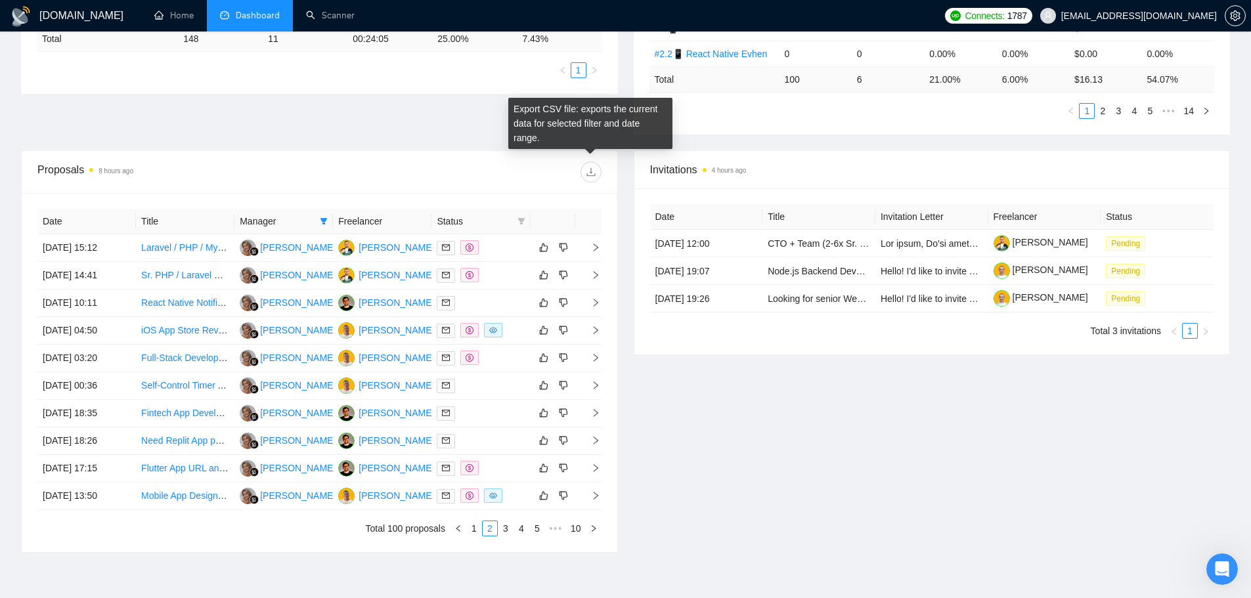
scroll to position [394, 0]
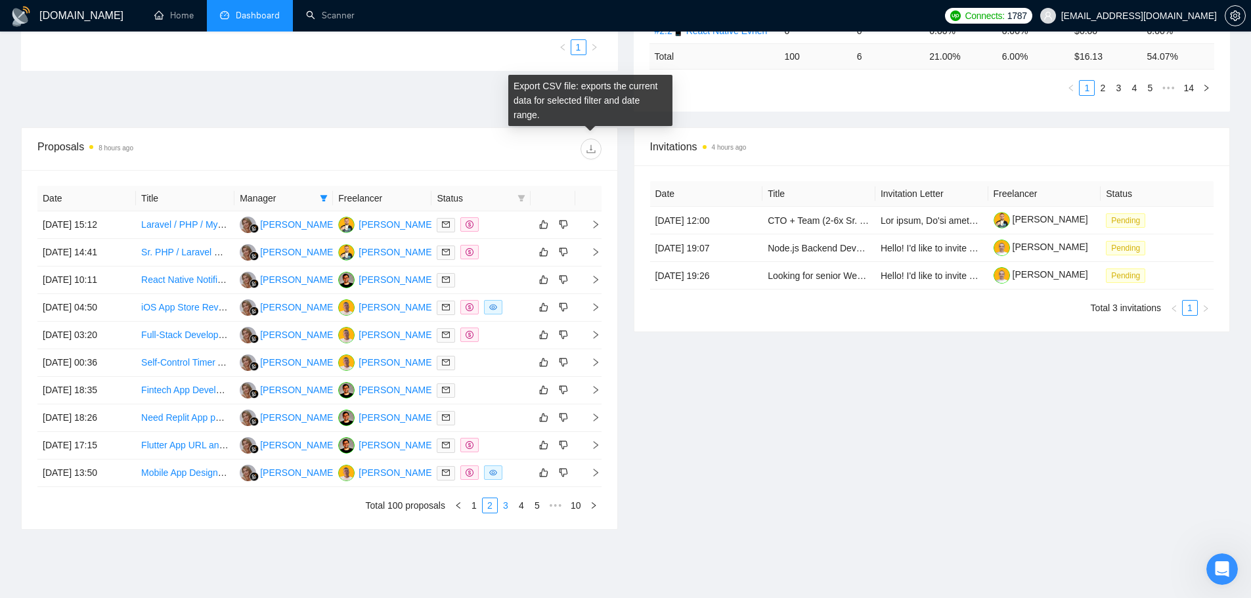
click at [504, 456] on link "3" at bounding box center [505, 505] width 14 height 14
click at [520, 456] on link "4" at bounding box center [521, 505] width 14 height 14
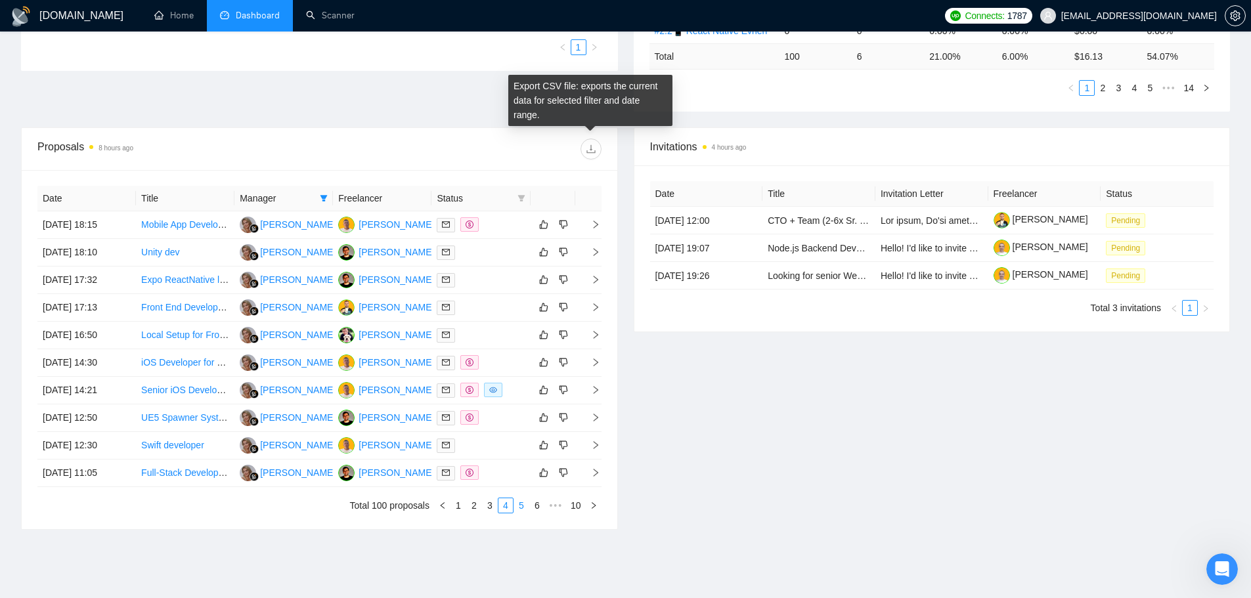
click at [519, 456] on link "5" at bounding box center [521, 505] width 14 height 14
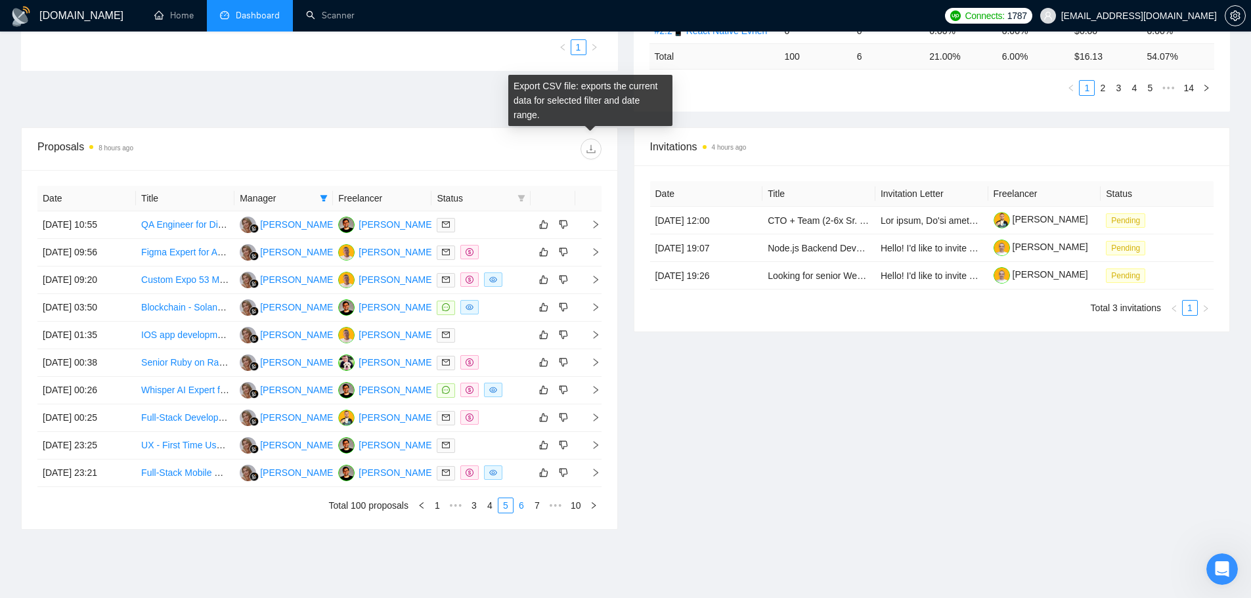
click at [517, 456] on link "6" at bounding box center [521, 505] width 14 height 14
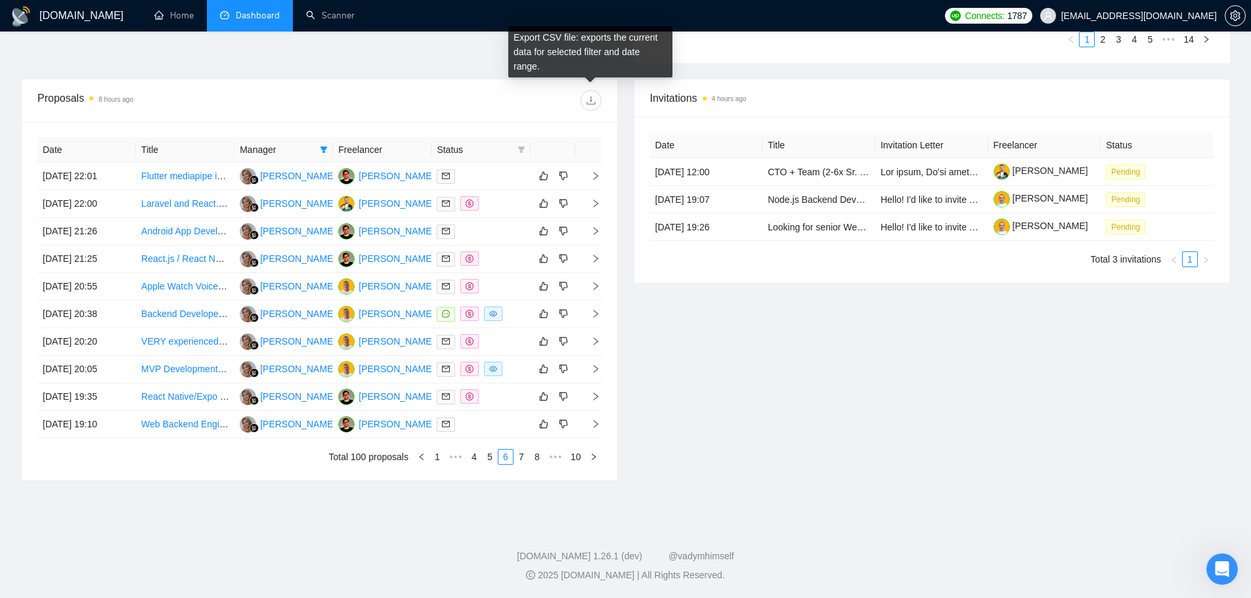
scroll to position [377, 0]
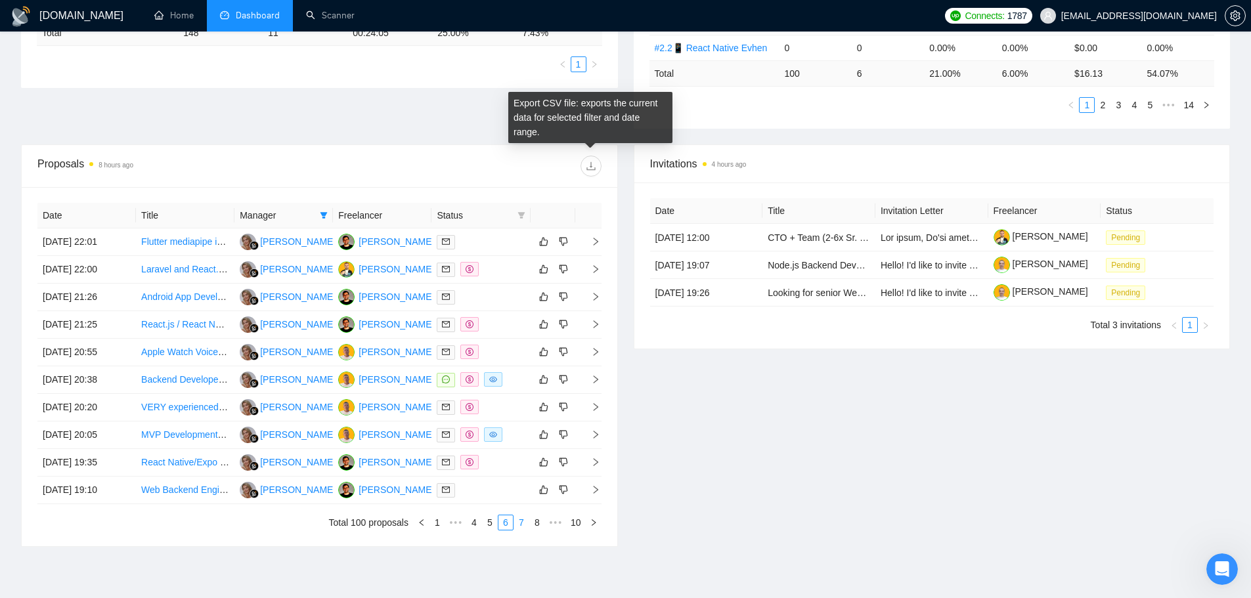
click at [519, 456] on link "7" at bounding box center [521, 522] width 14 height 14
click at [544, 456] on link "8" at bounding box center [542, 522] width 14 height 14
click at [556, 456] on div "Date Title Manager Freelancer Status [DATE] 05:25 Mobile App Developer for TikT…" at bounding box center [320, 366] width 596 height 359
click at [557, 456] on link "9" at bounding box center [558, 522] width 14 height 14
click at [576, 456] on link "10" at bounding box center [576, 522] width 18 height 14
